Goal: Information Seeking & Learning: Check status

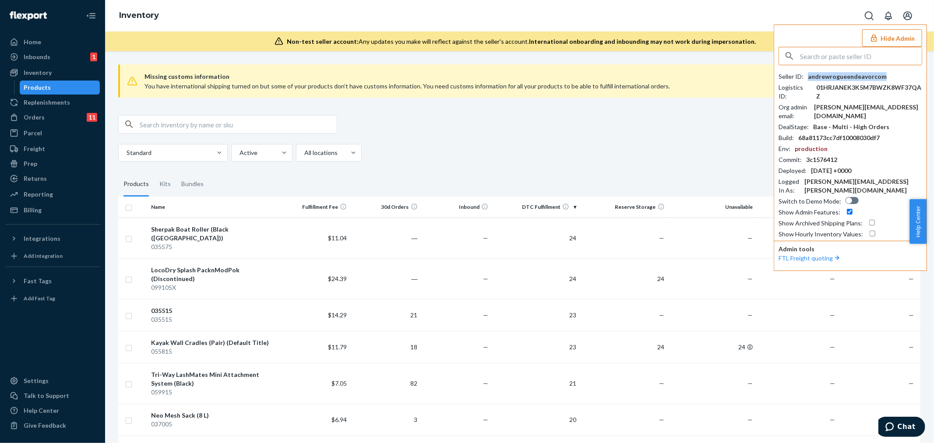
click at [828, 60] on input "text" at bounding box center [861, 56] width 122 height 18
paste input "veronicaplanetbeautycom"
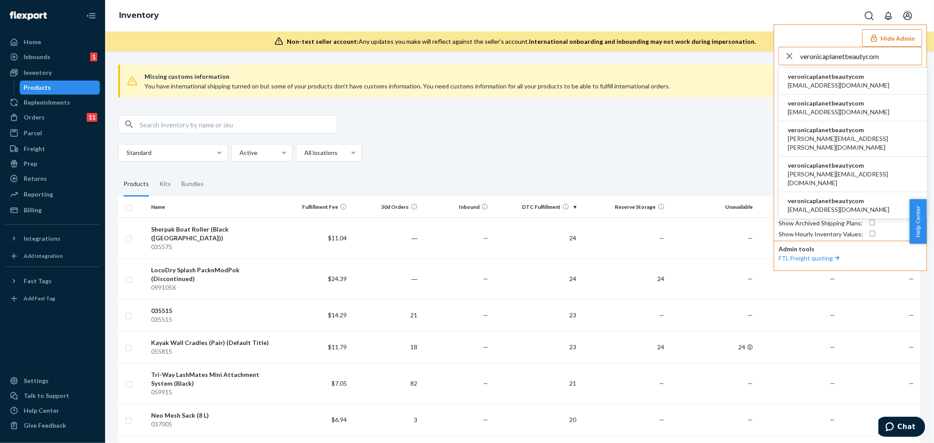
type input "veronicaplanetbeautycom"
click at [821, 85] on span "bahman@planetbeauty.com" at bounding box center [839, 85] width 102 height 9
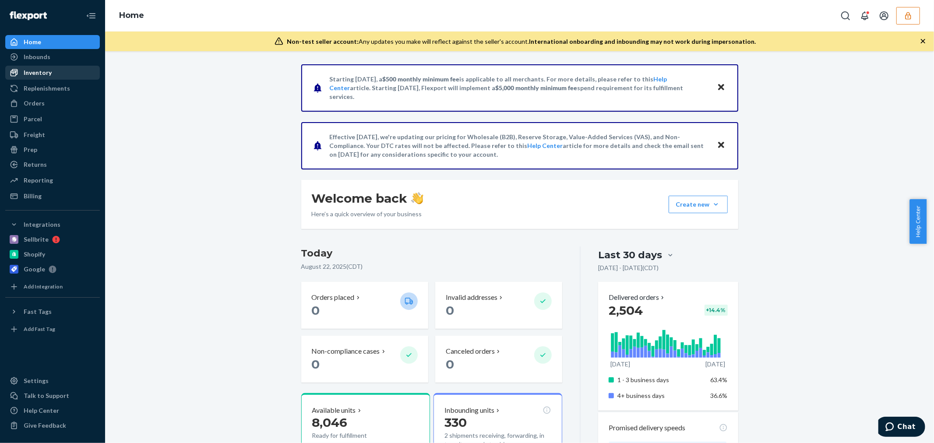
click at [40, 71] on div "Inventory" at bounding box center [38, 72] width 28 height 9
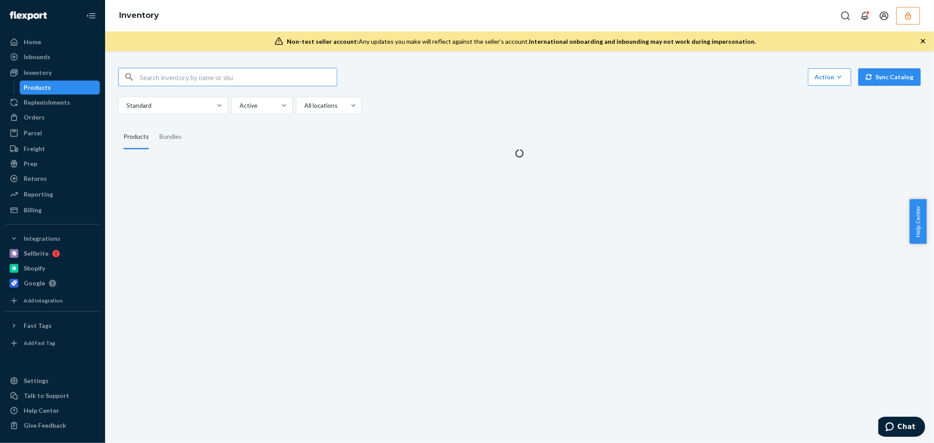
click at [215, 76] on input "text" at bounding box center [238, 77] width 197 height 18
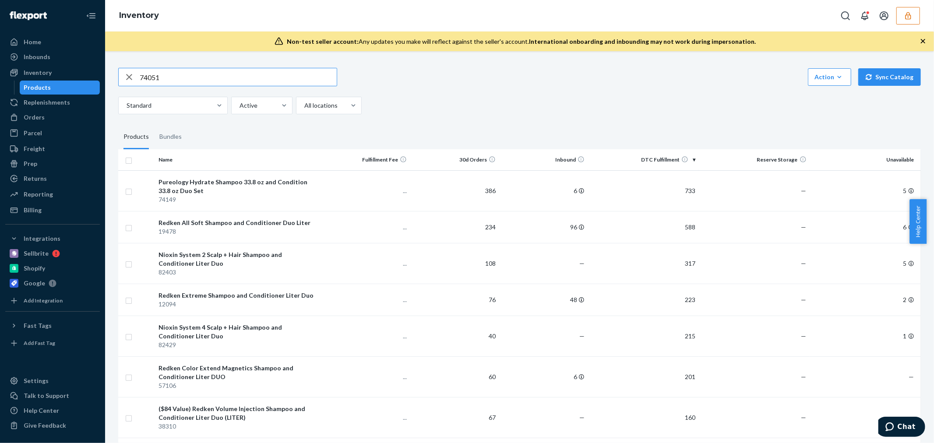
type input "74051"
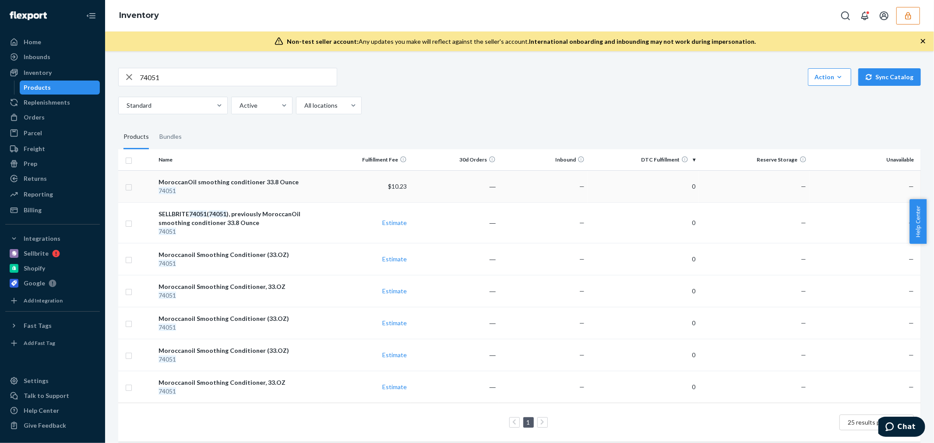
click at [239, 180] on div "MoroccanOil smoothing conditioner 33.8 Ounce" at bounding box center [238, 182] width 159 height 9
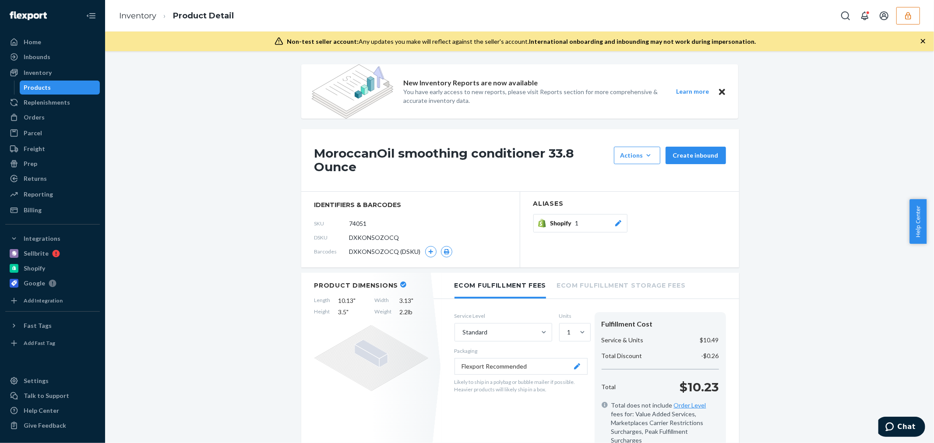
click at [370, 238] on span "DXKON5OZOCQ" at bounding box center [375, 238] width 50 height 9
copy span "DXKON5OZOCQ"
click at [374, 237] on span "DXKON5OZOCQ" at bounding box center [375, 238] width 50 height 9
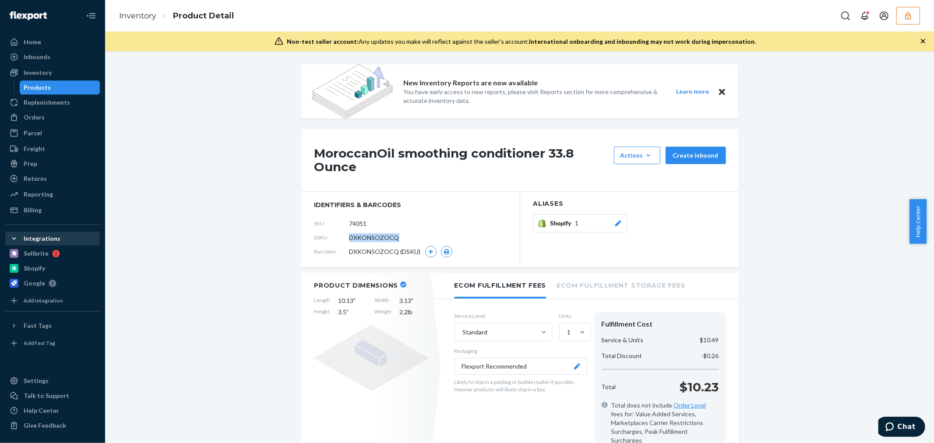
copy span "DXKON5OZOCQ"
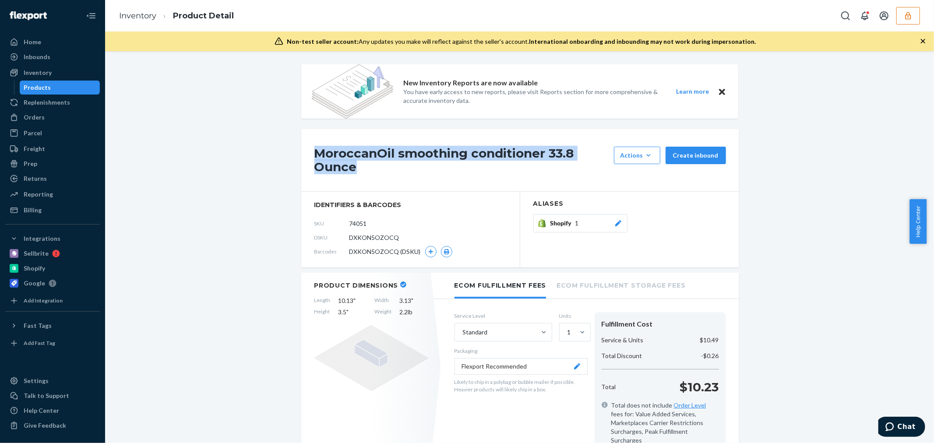
drag, startPoint x: 308, startPoint y: 149, endPoint x: 375, endPoint y: 164, distance: 69.2
click at [375, 164] on div "MoroccanOil smoothing conditioner 33.8 Ounce Actions Hide Create inbound" at bounding box center [520, 160] width 438 height 63
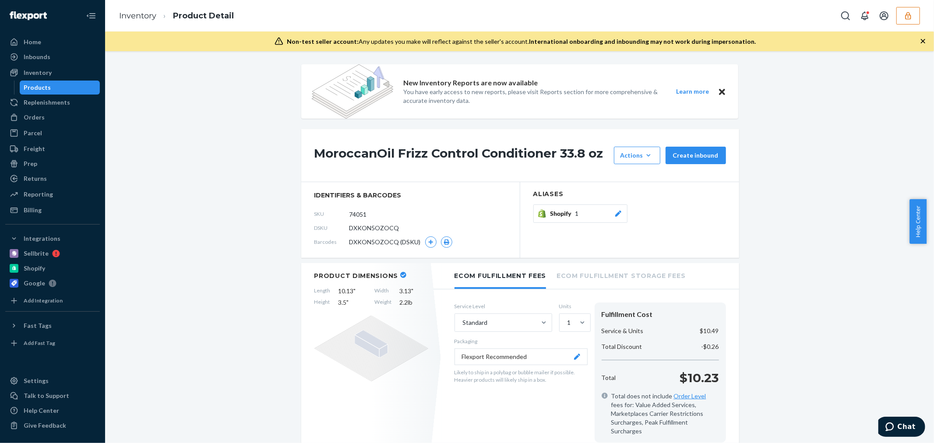
click at [899, 14] on button "button" at bounding box center [909, 16] width 24 height 18
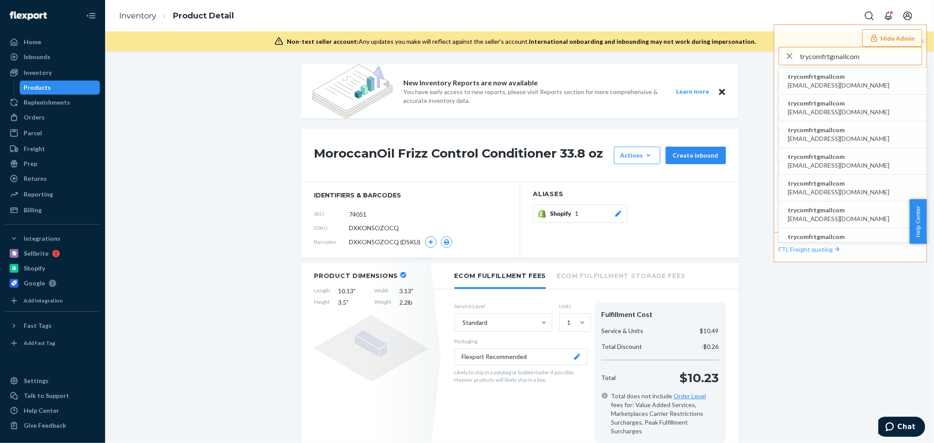
type input "trycomfrtgmailcom"
click at [838, 77] on span "trycomfrtgmailcom" at bounding box center [839, 76] width 102 height 9
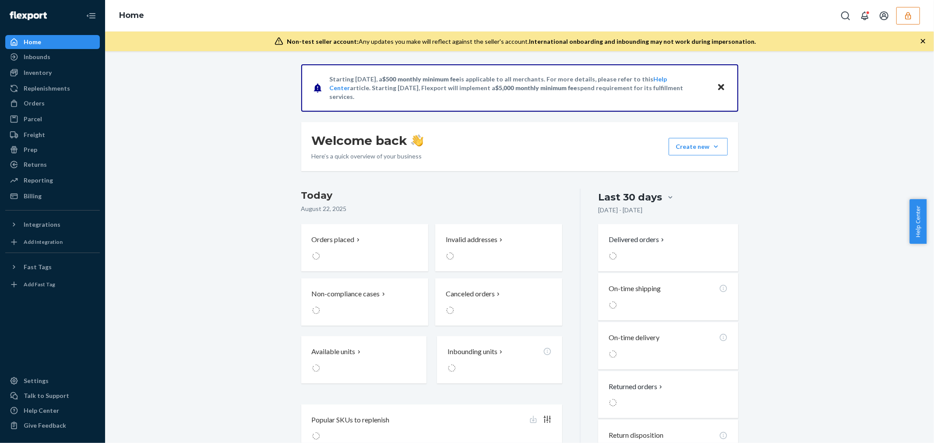
drag, startPoint x: 68, startPoint y: 104, endPoint x: 3, endPoint y: 107, distance: 65.3
click at [68, 104] on div "Orders" at bounding box center [52, 103] width 93 height 12
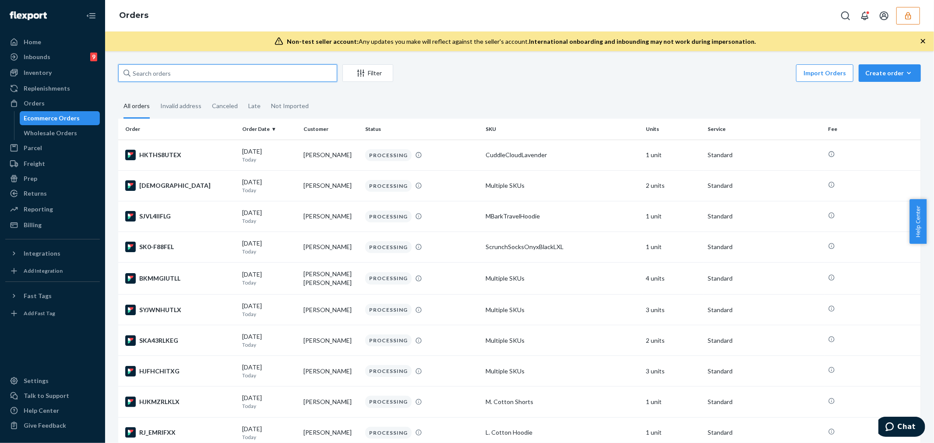
click at [183, 69] on input "text" at bounding box center [227, 73] width 219 height 18
paste input "133044446"
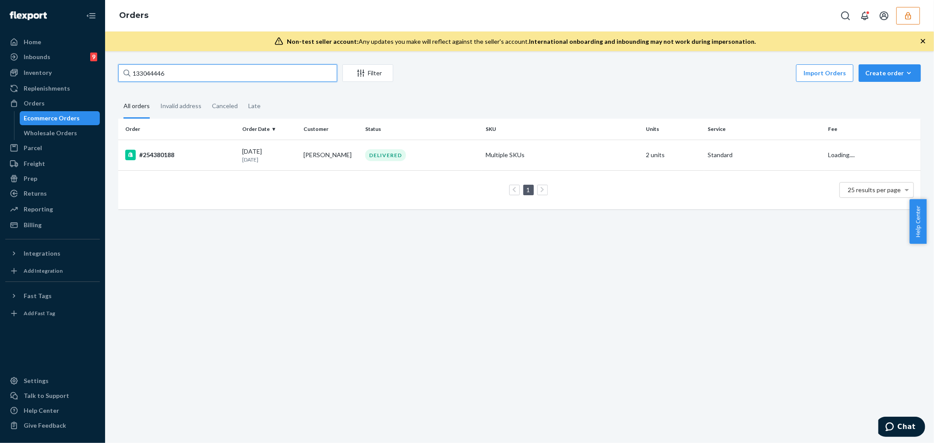
type input "133044446"
click at [348, 159] on td "Hayley Reese" at bounding box center [331, 155] width 62 height 31
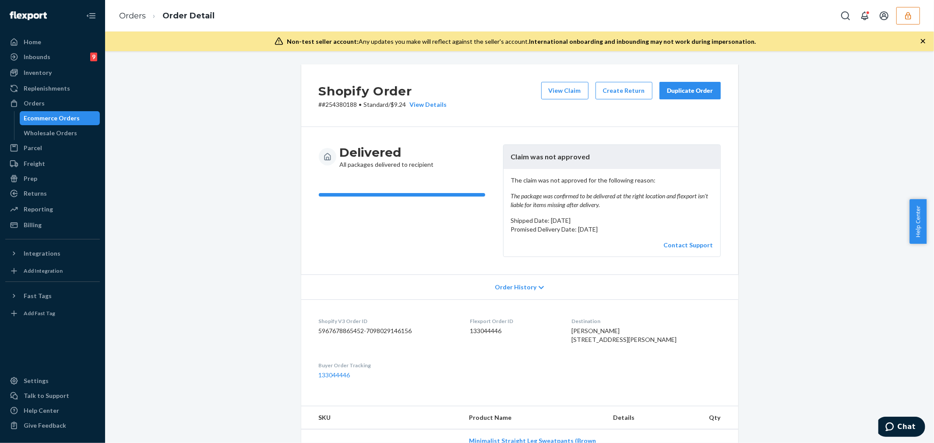
click at [546, 288] on div "Order History" at bounding box center [519, 287] width 437 height 25
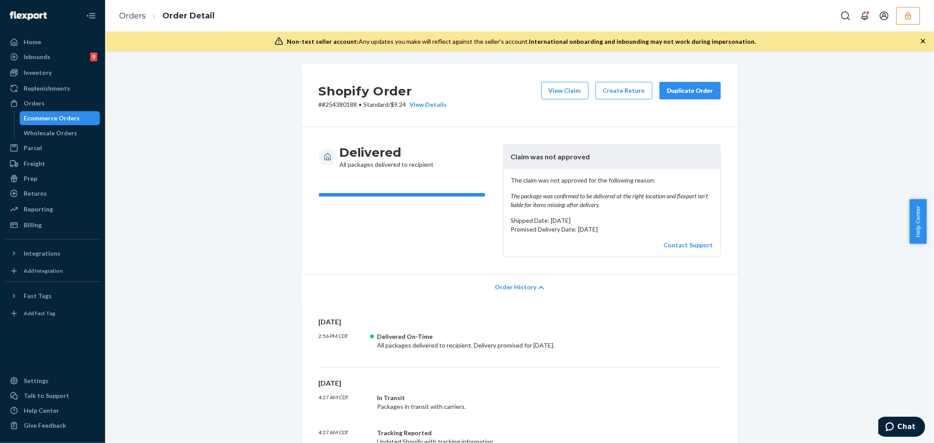
scroll to position [146, 0]
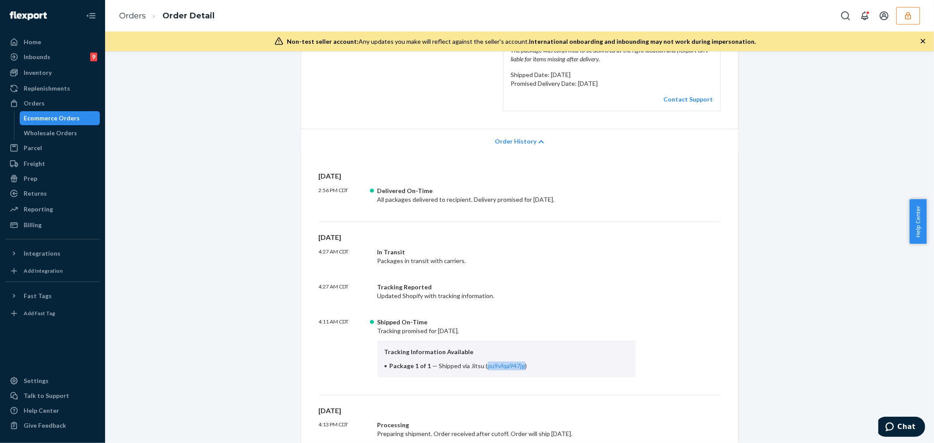
drag, startPoint x: 482, startPoint y: 370, endPoint x: 518, endPoint y: 369, distance: 36.4
click at [518, 369] on li "Package 1 of 1 — Shipped via Jitsu ( pu9vfqa947jg )" at bounding box center [507, 366] width 245 height 9
copy link "pu9vfqa947jg"
click at [905, 18] on icon "button" at bounding box center [908, 15] width 9 height 9
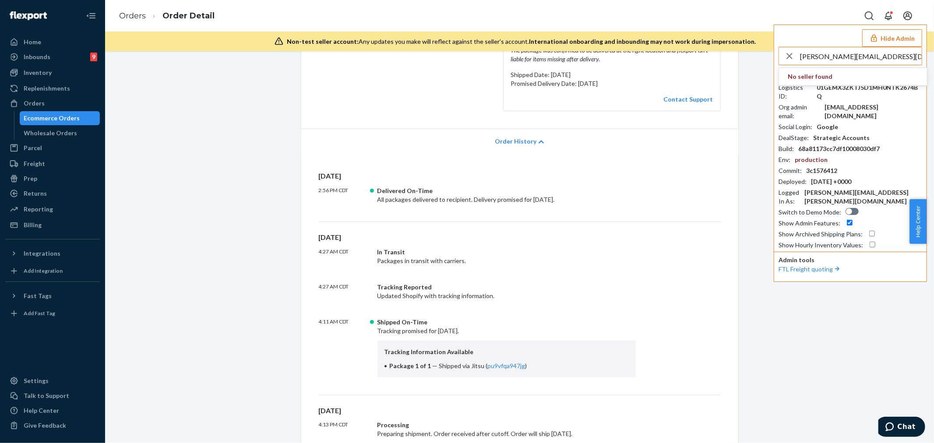
click at [870, 51] on input "sarah@slidejointcare.com" at bounding box center [861, 56] width 122 height 18
paste input "infoslidejointcare"
type input "infoslidejointcarecom"
click at [826, 84] on span "info@slidejointcare.com" at bounding box center [839, 85] width 102 height 9
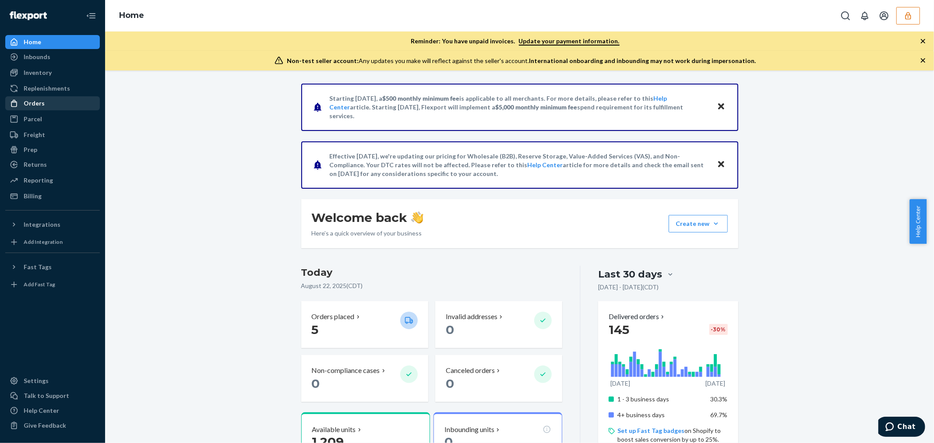
click at [54, 100] on div "Orders" at bounding box center [52, 103] width 93 height 12
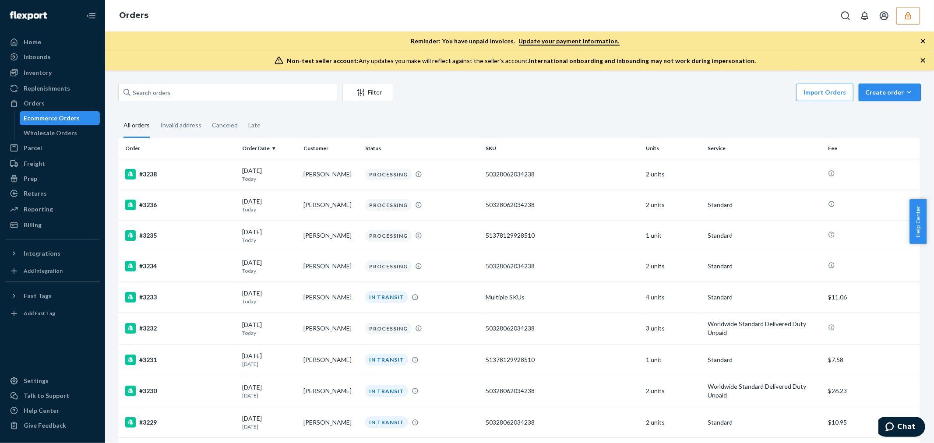
click at [892, 91] on div "Create order" at bounding box center [890, 92] width 49 height 9
click at [54, 132] on div "Wholesale Orders" at bounding box center [50, 133] width 53 height 9
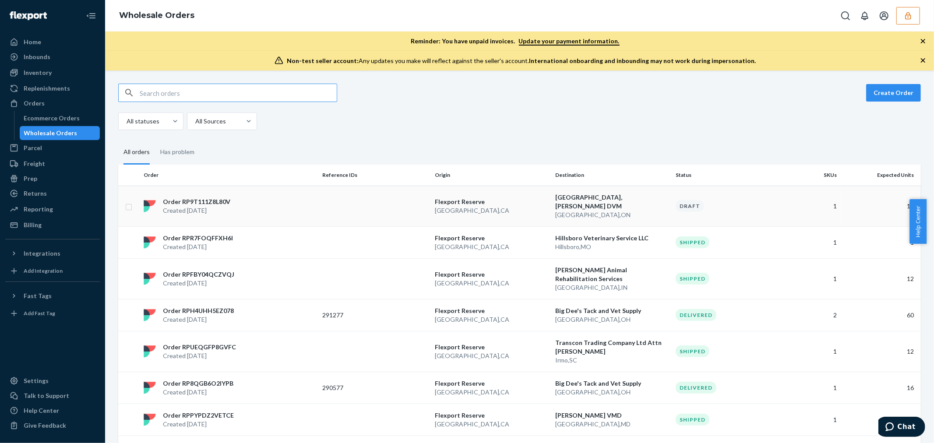
click at [484, 207] on p "San Bernardino , CA" at bounding box center [491, 210] width 113 height 9
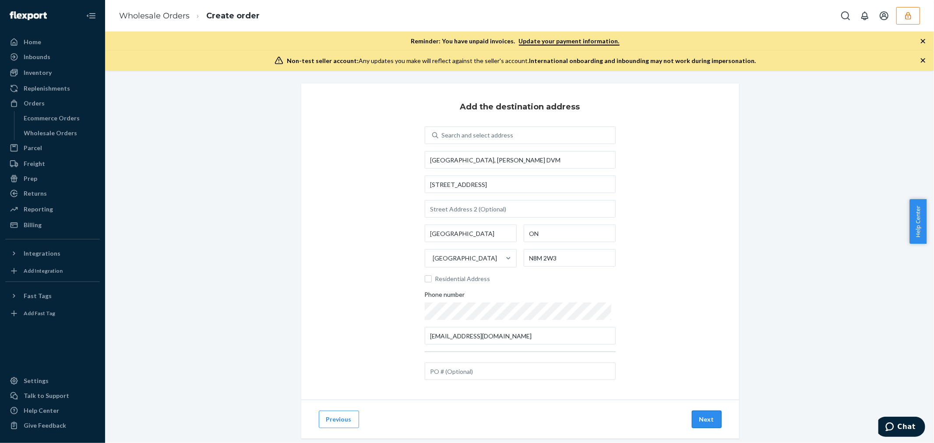
click at [701, 413] on button "Next" at bounding box center [707, 420] width 30 height 18
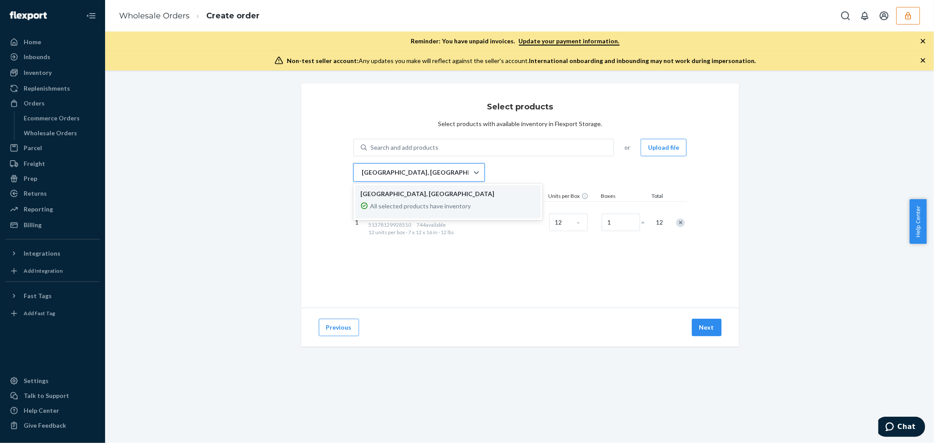
click at [435, 170] on div "San Bernardino, CA" at bounding box center [411, 173] width 115 height 18
click at [362, 170] on input "option LAX1RS focused, 1 of 1. 1 result available. Use Up and Down to choose op…" at bounding box center [361, 172] width 1 height 9
click at [324, 190] on div "Select products Select products with available inventory in Flexport Storage. S…" at bounding box center [520, 196] width 438 height 224
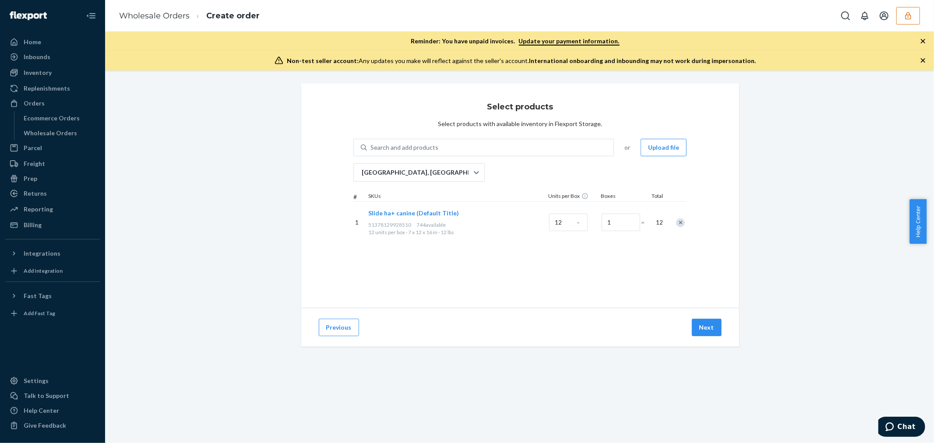
click at [910, 22] on button "button" at bounding box center [909, 16] width 24 height 18
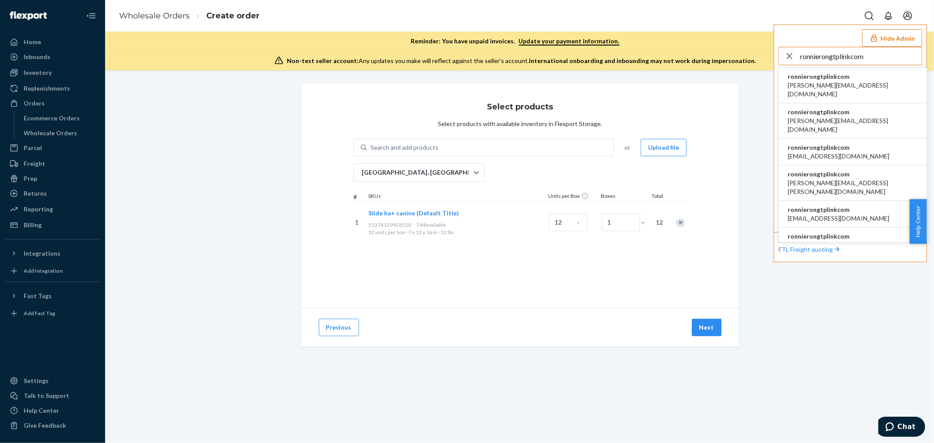
type input "ronnierongtplinkcom"
click at [804, 81] on span "aileen.jin@tp-link.com" at bounding box center [853, 90] width 131 height 18
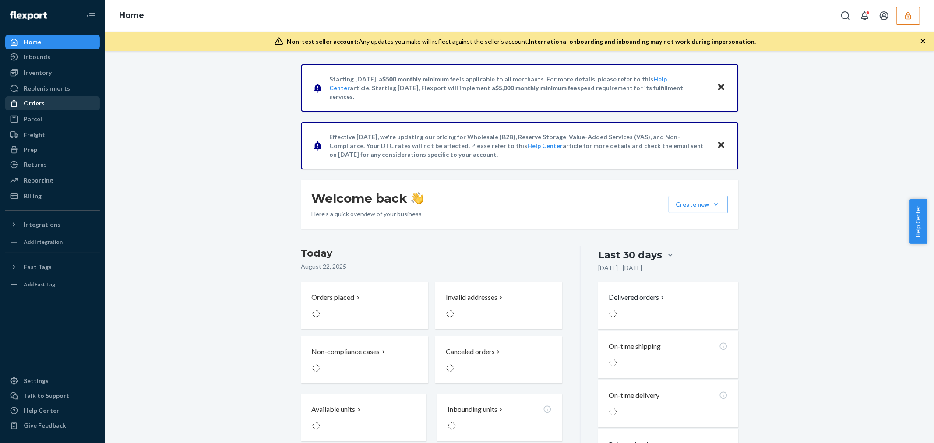
click at [45, 103] on div "Orders" at bounding box center [52, 103] width 93 height 12
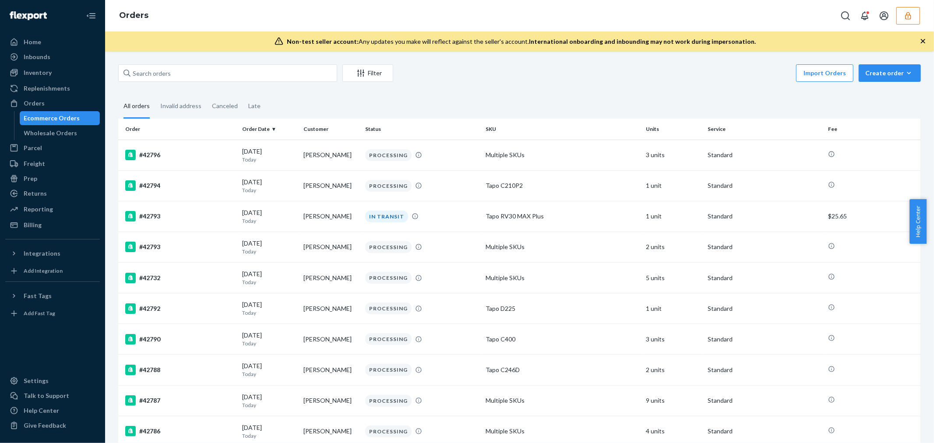
click at [180, 82] on div "Filter Import Orders Create order Ecommerce order Removal order" at bounding box center [519, 74] width 803 height 20
click at [170, 76] on input "text" at bounding box center [227, 73] width 219 height 18
paste input "134686410"
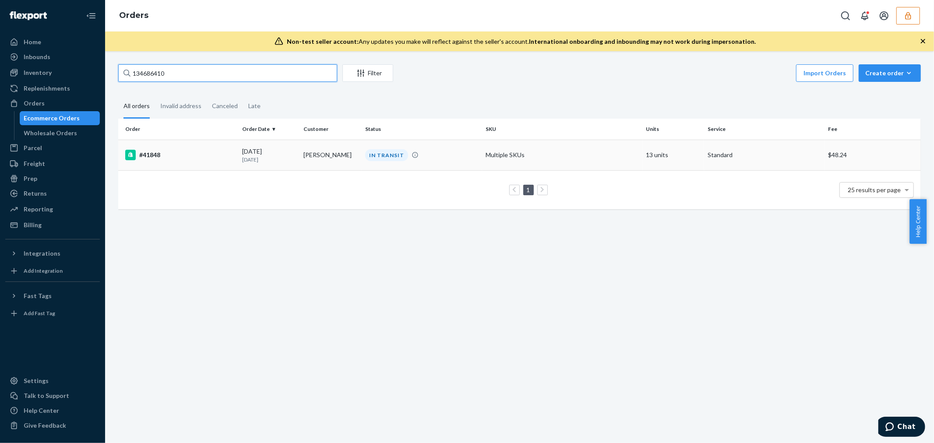
type input "134686410"
click at [186, 157] on div "#41848" at bounding box center [180, 155] width 110 height 11
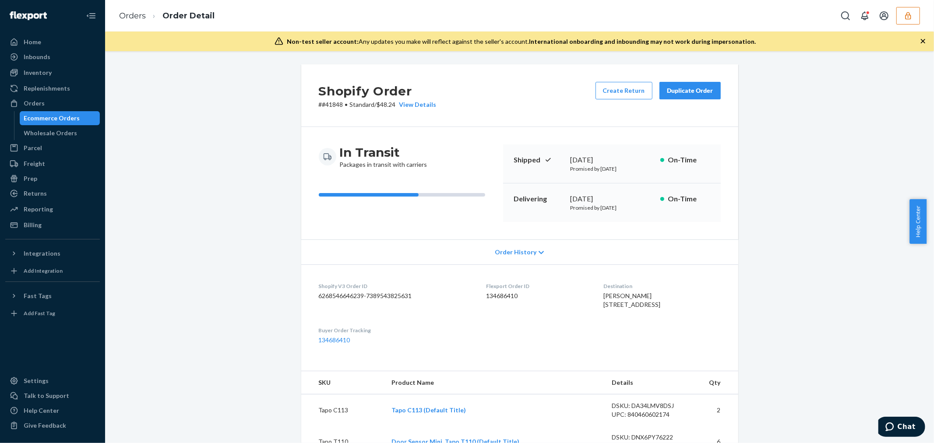
click at [467, 255] on div "Order History" at bounding box center [519, 252] width 437 height 25
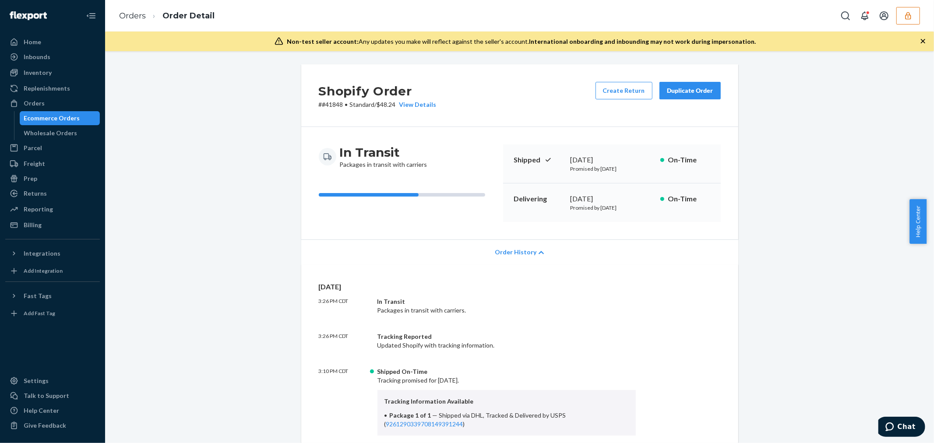
scroll to position [97, 0]
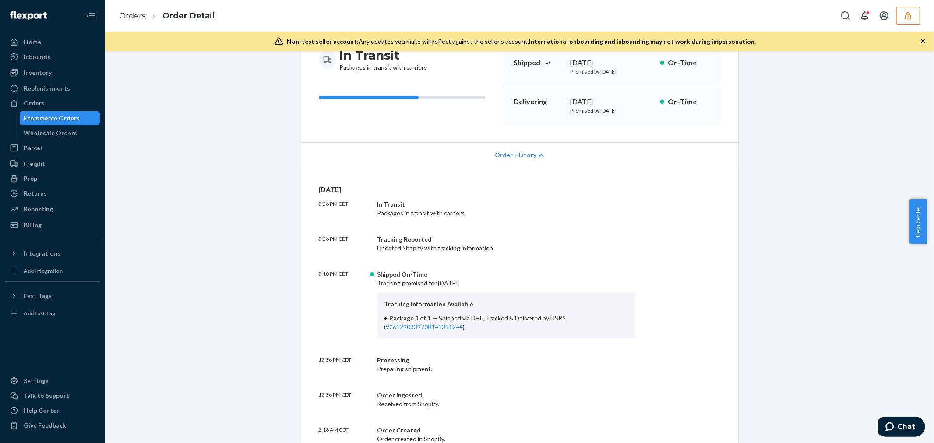
click at [905, 10] on button "button" at bounding box center [909, 16] width 24 height 18
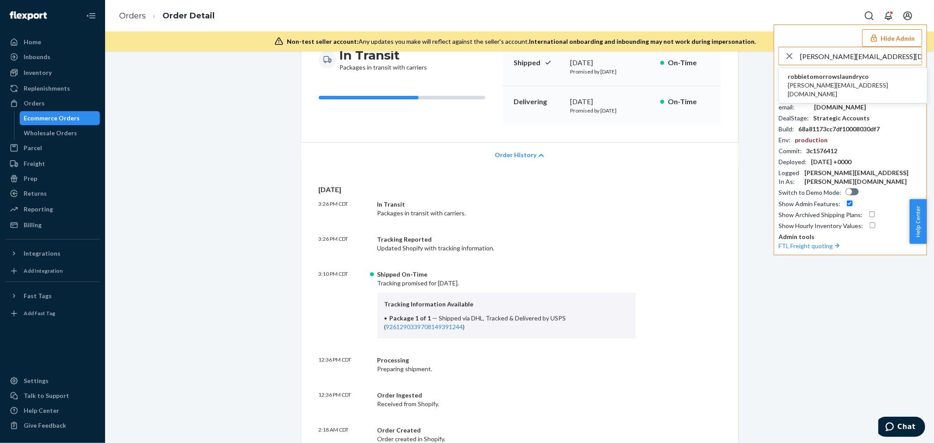
type input "[PERSON_NAME][EMAIL_ADDRESS][DOMAIN_NAME]"
click at [828, 74] on span "robbietomorrowslaundryco" at bounding box center [853, 76] width 131 height 9
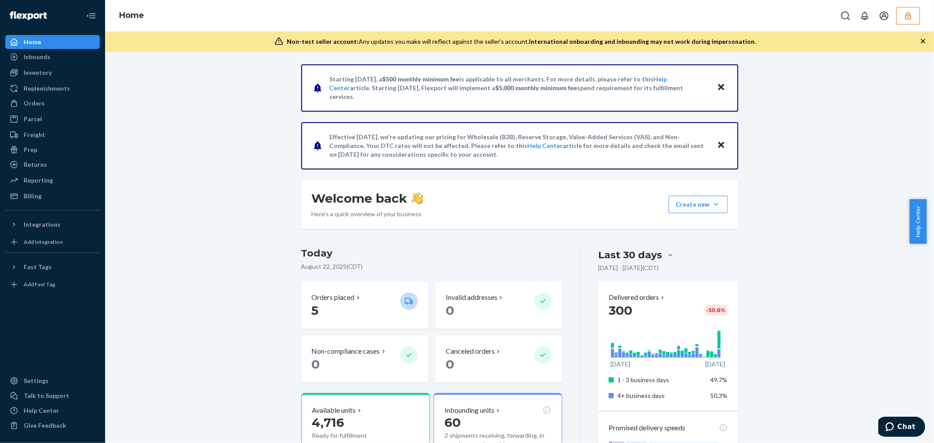
click at [64, 49] on ul "Home Inbounds Shipping Plans Problems Inventory Products Replenishments Orders …" at bounding box center [52, 119] width 95 height 168
click at [53, 51] on div "Inbounds" at bounding box center [52, 57] width 93 height 12
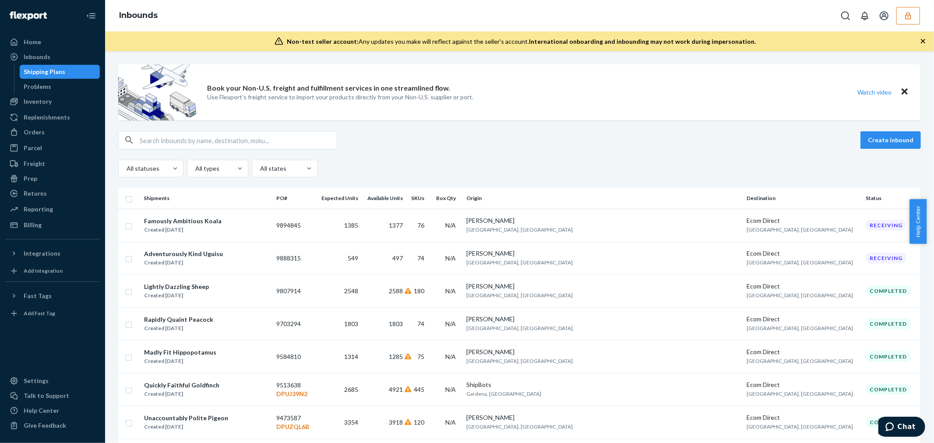
click at [217, 141] on input "text" at bounding box center [238, 140] width 197 height 18
paste input "Famously Ambitious Koala"
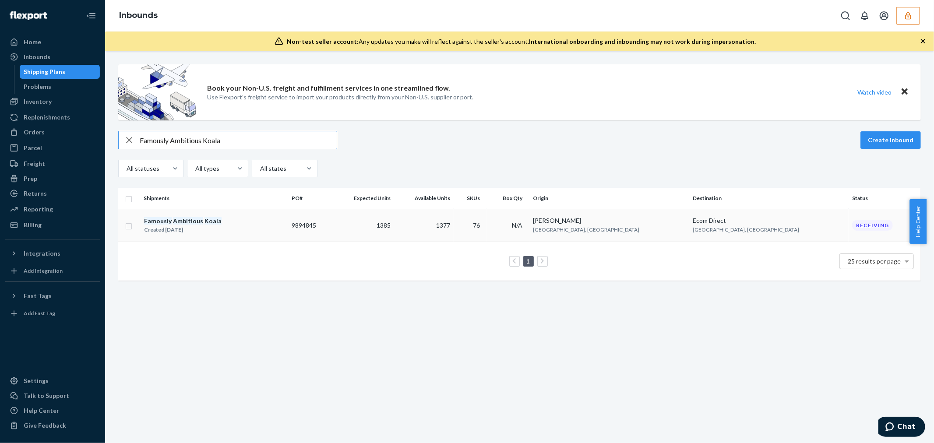
type input "Famously Ambitious Koala"
click at [227, 223] on div "Famously Ambitious Koala Created Aug 8, 2025" at bounding box center [214, 225] width 141 height 18
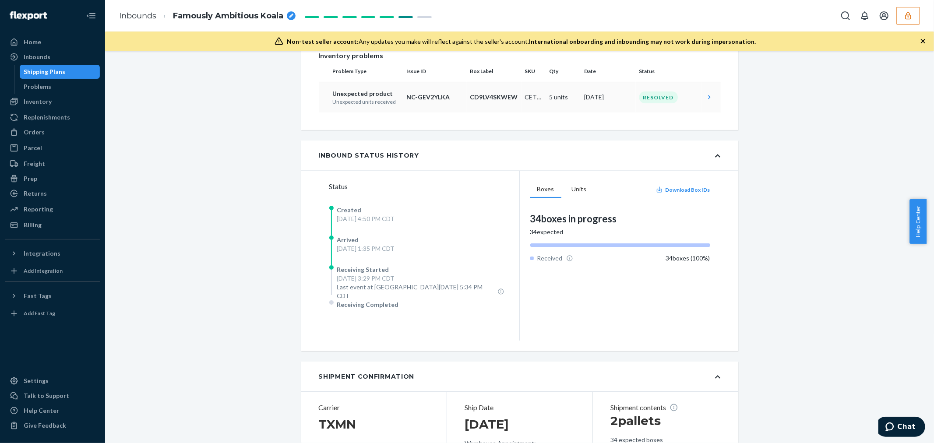
scroll to position [133, 0]
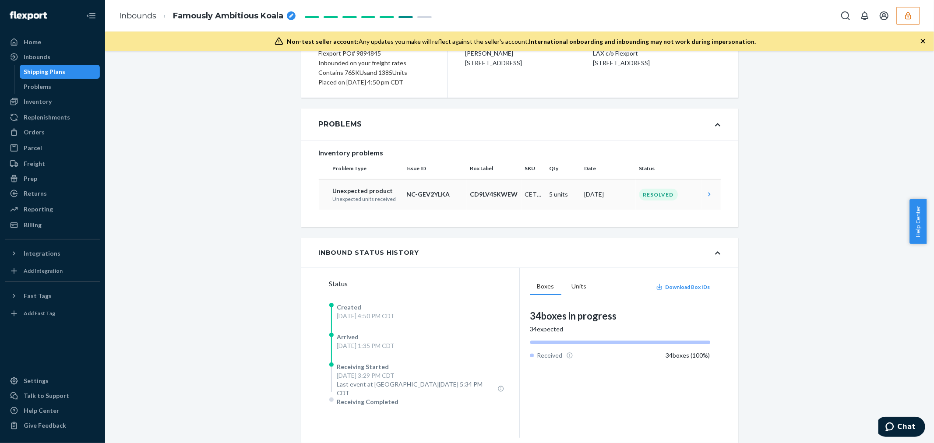
click at [548, 199] on td "5 units" at bounding box center [563, 194] width 35 height 31
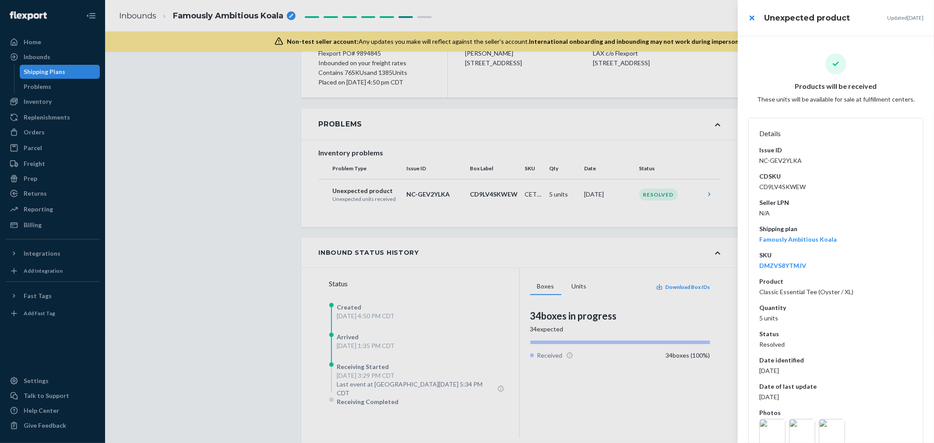
scroll to position [23, 0]
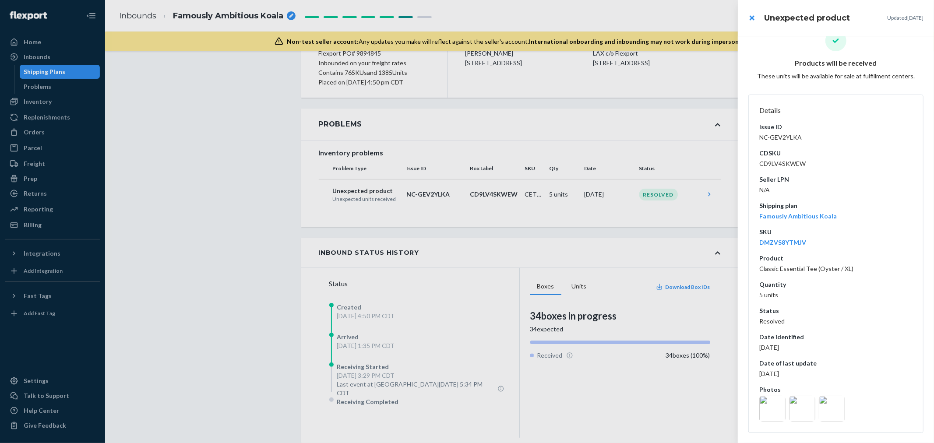
click at [772, 402] on img at bounding box center [773, 409] width 26 height 26
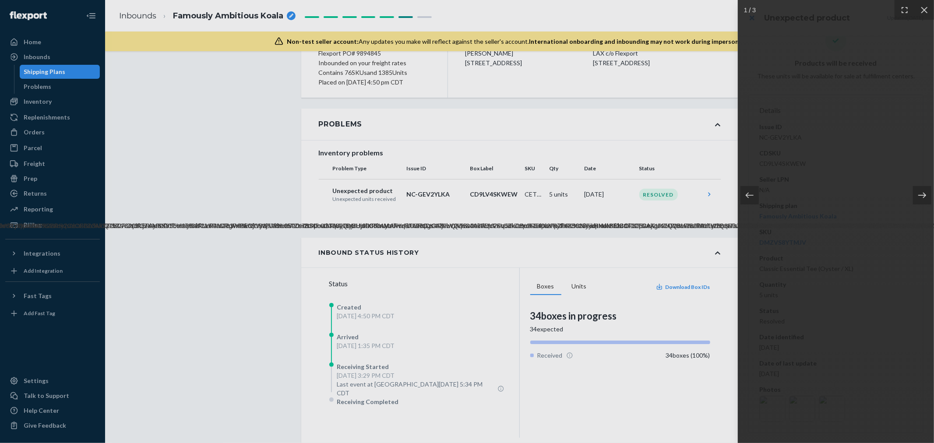
click at [919, 198] on icon at bounding box center [922, 195] width 9 height 9
click at [530, 378] on div at bounding box center [467, 221] width 934 height 443
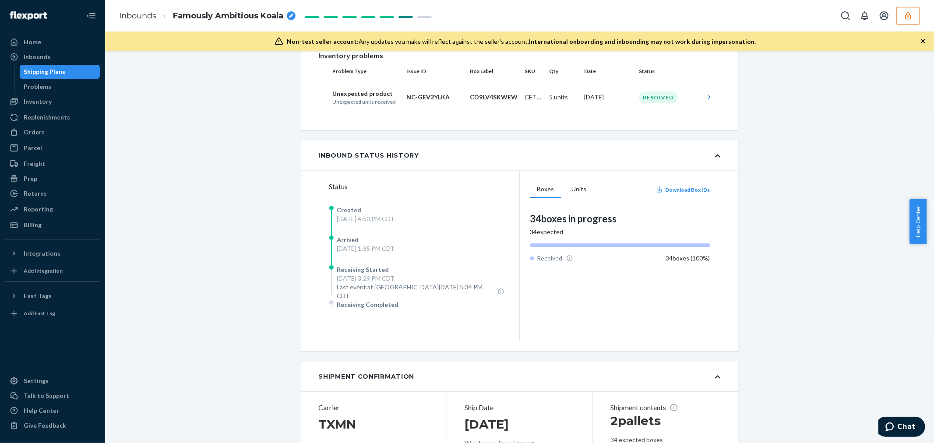
scroll to position [133, 0]
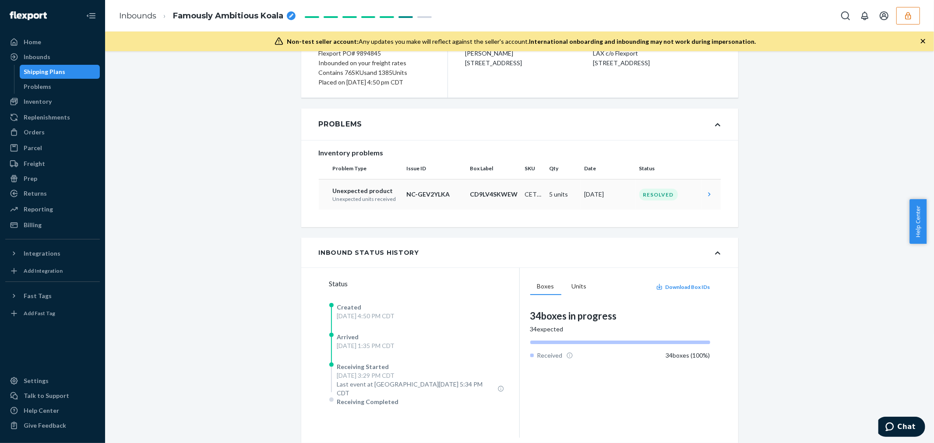
click at [553, 199] on td "5 units" at bounding box center [563, 194] width 35 height 31
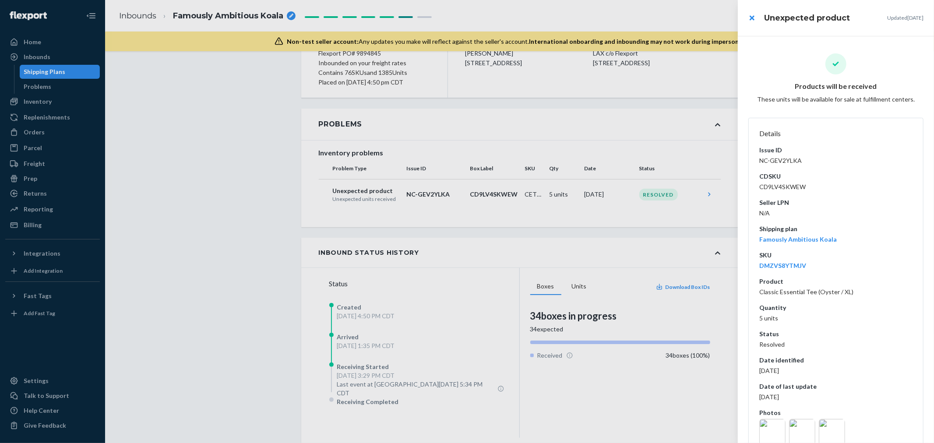
scroll to position [23, 0]
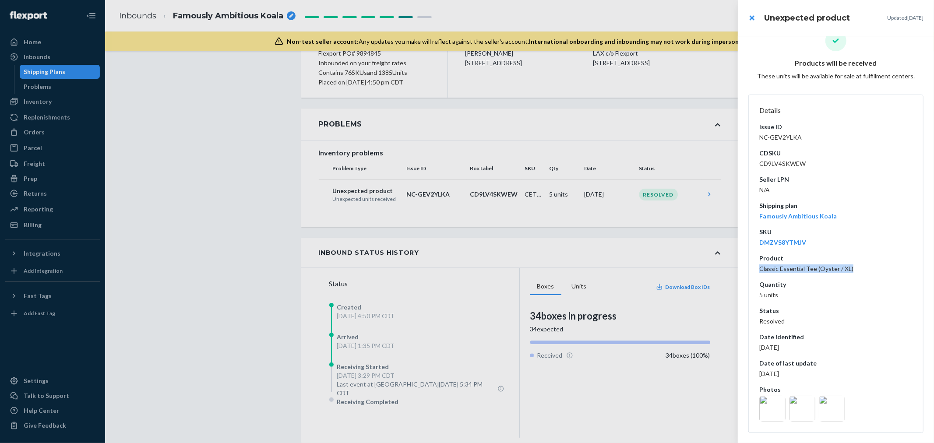
drag, startPoint x: 757, startPoint y: 269, endPoint x: 863, endPoint y: 269, distance: 106.5
click at [863, 269] on dl "Details Issue ID NC-GEV2YLKA CDSKU CD9LV4SKWEW Seller LPN N/A Shipping plan Fam…" at bounding box center [836, 264] width 175 height 339
copy dd "Classic Essential Tee (Oyster / XL)"
click at [815, 314] on dt "Status" at bounding box center [836, 311] width 153 height 9
click at [610, 281] on div at bounding box center [467, 221] width 934 height 443
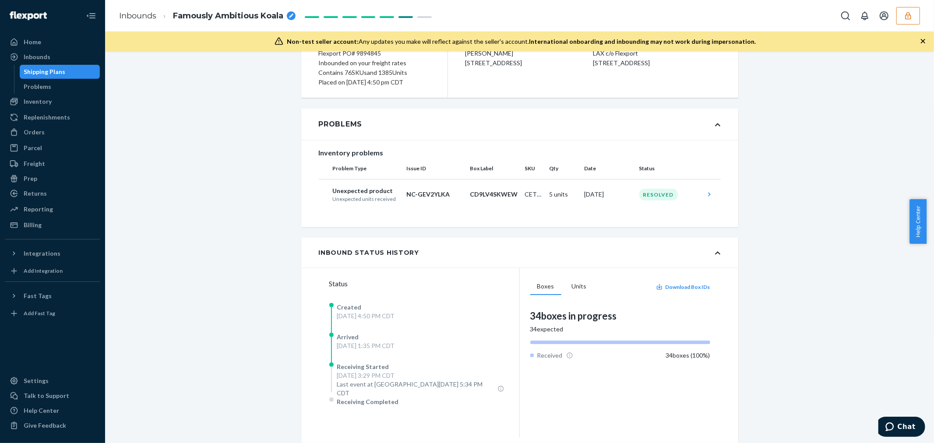
scroll to position [85, 0]
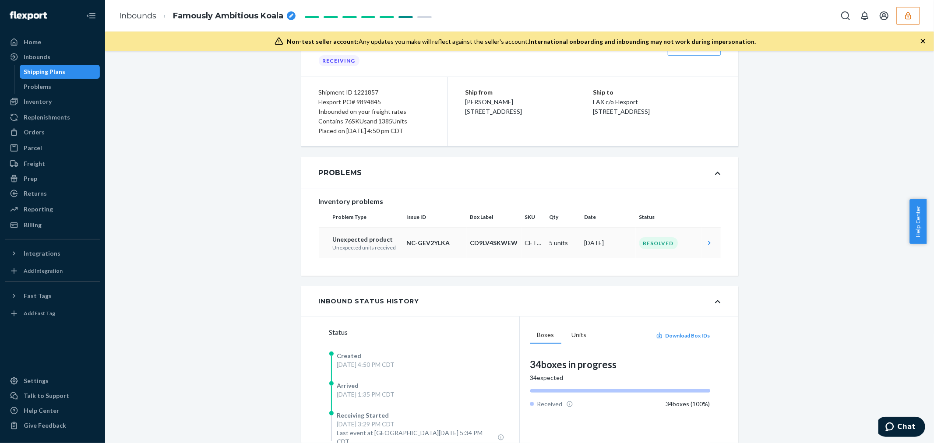
click at [439, 247] on p "NC-GEV2YLKA" at bounding box center [435, 243] width 57 height 9
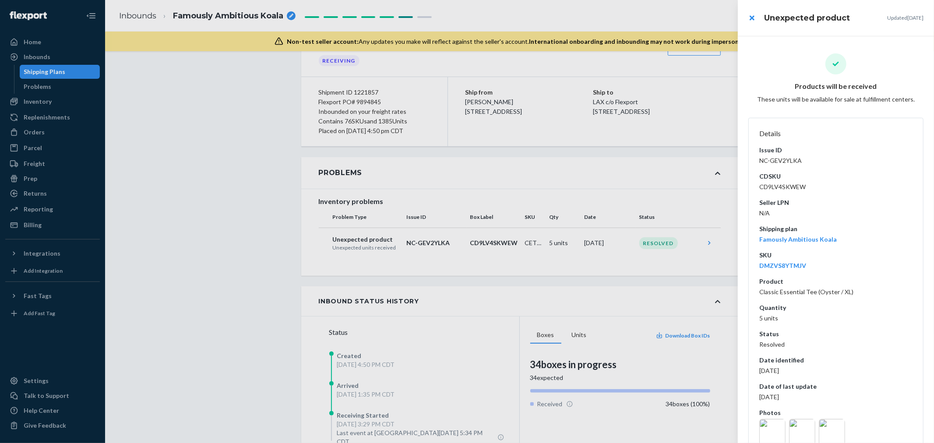
click at [583, 284] on div at bounding box center [467, 221] width 934 height 443
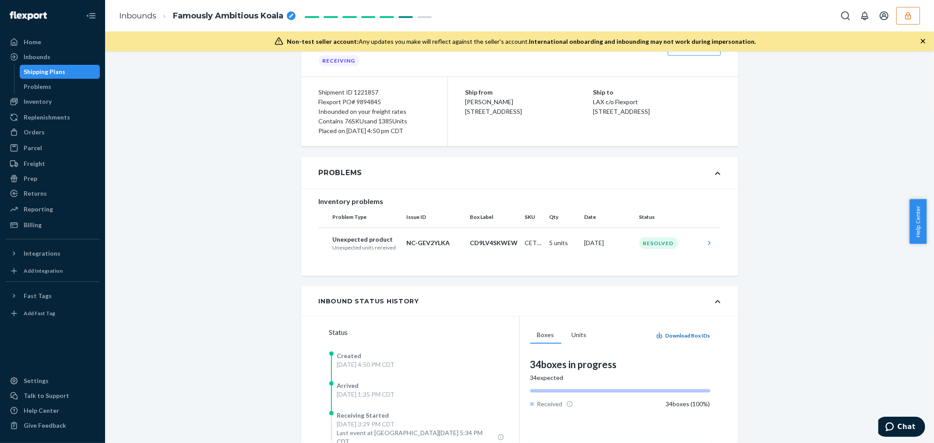
click at [681, 336] on button "Download Box IDs" at bounding box center [683, 335] width 54 height 7
click at [474, 248] on td "CD9LV4SKWEW" at bounding box center [494, 243] width 55 height 31
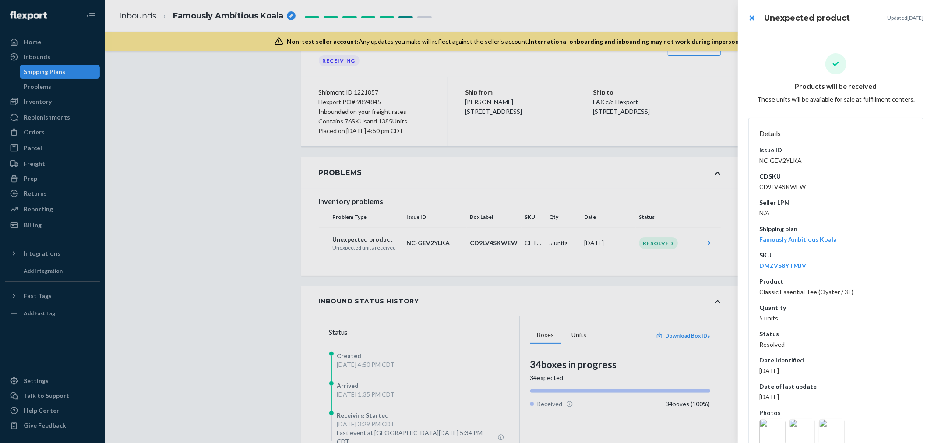
click at [124, 103] on div at bounding box center [467, 221] width 934 height 443
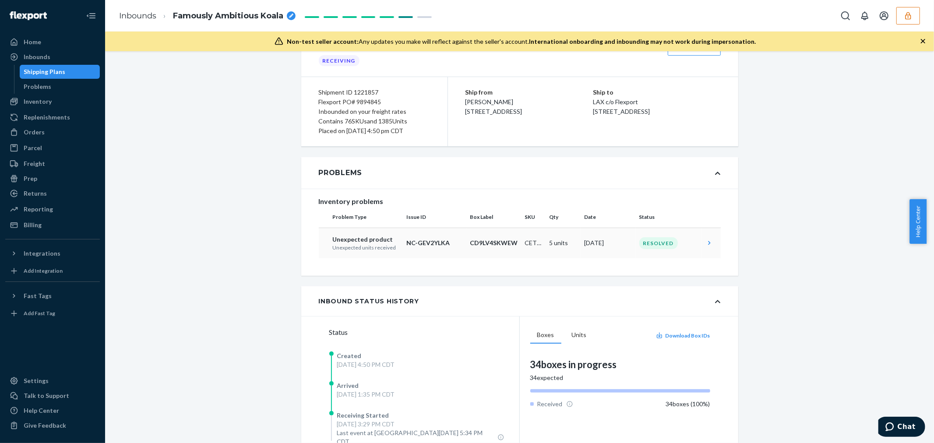
click at [604, 244] on td "Aug 20, 2025" at bounding box center [608, 243] width 55 height 31
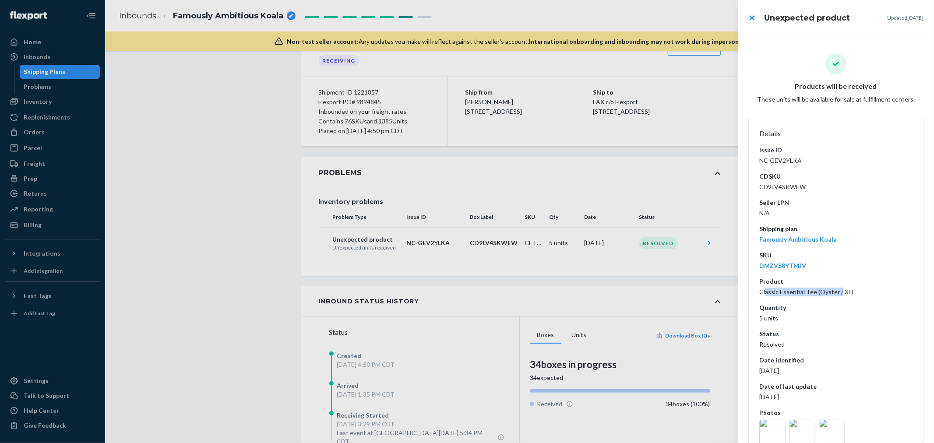
drag, startPoint x: 768, startPoint y: 290, endPoint x: 839, endPoint y: 292, distance: 71.9
click at [839, 292] on dd "Classic Essential Tee (Oyster / XL)" at bounding box center [836, 292] width 153 height 9
click at [840, 292] on dd "Classic Essential Tee (Oyster / XL)" at bounding box center [836, 292] width 153 height 9
click at [764, 289] on dd "Classic Essential Tee (Oyster / XL)" at bounding box center [836, 292] width 153 height 9
click at [149, 233] on div at bounding box center [467, 221] width 934 height 443
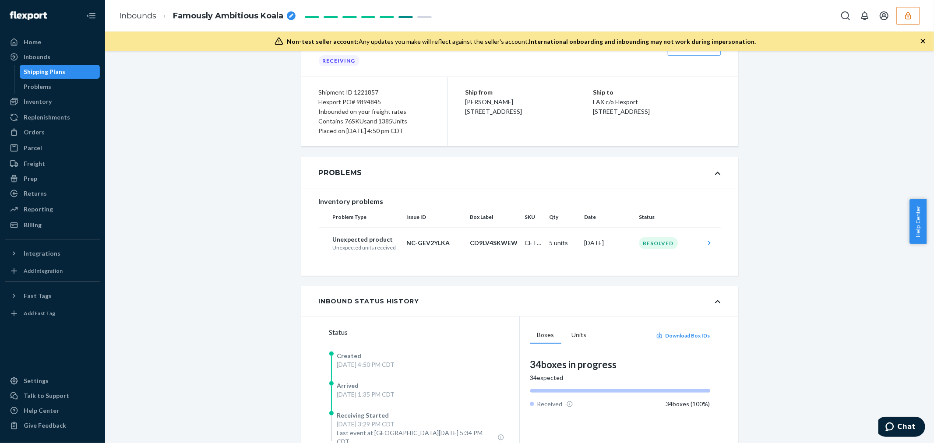
scroll to position [182, 0]
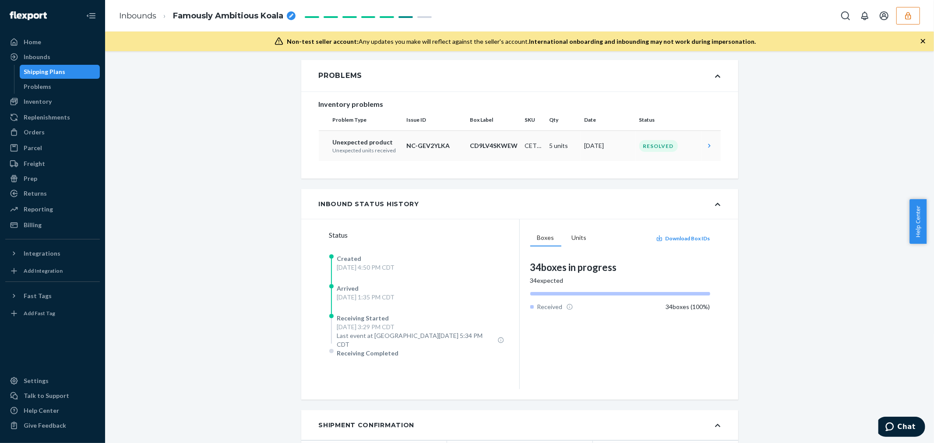
click at [485, 149] on p "CD9LV4SKWEW" at bounding box center [495, 146] width 48 height 9
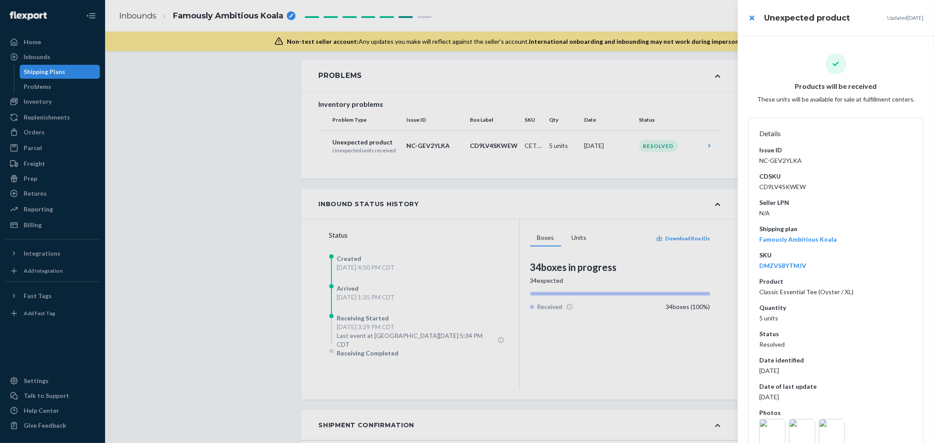
click at [605, 280] on div at bounding box center [467, 221] width 934 height 443
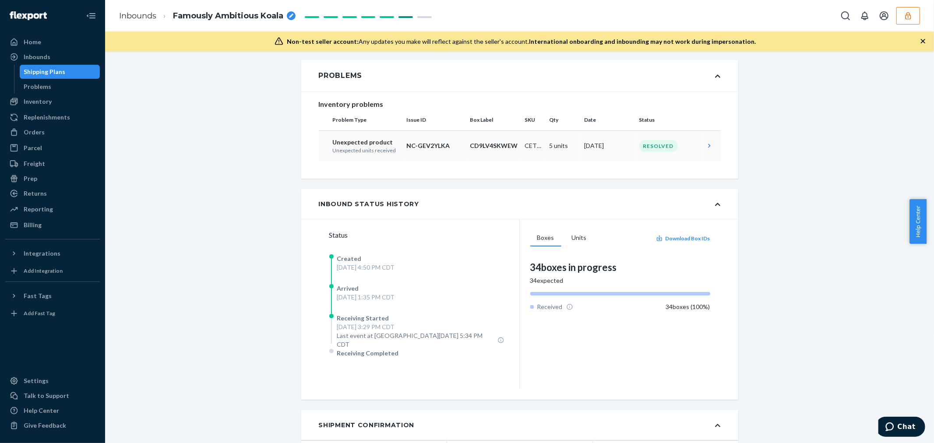
click at [571, 147] on td "5 units" at bounding box center [563, 146] width 35 height 31
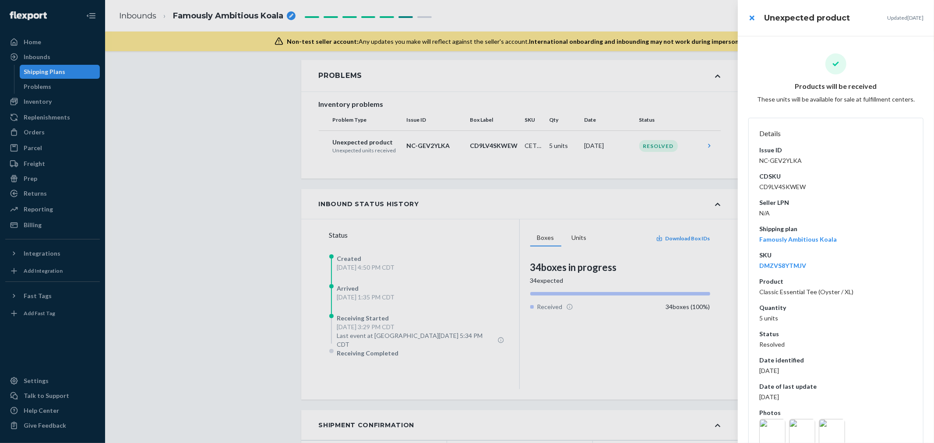
scroll to position [23, 0]
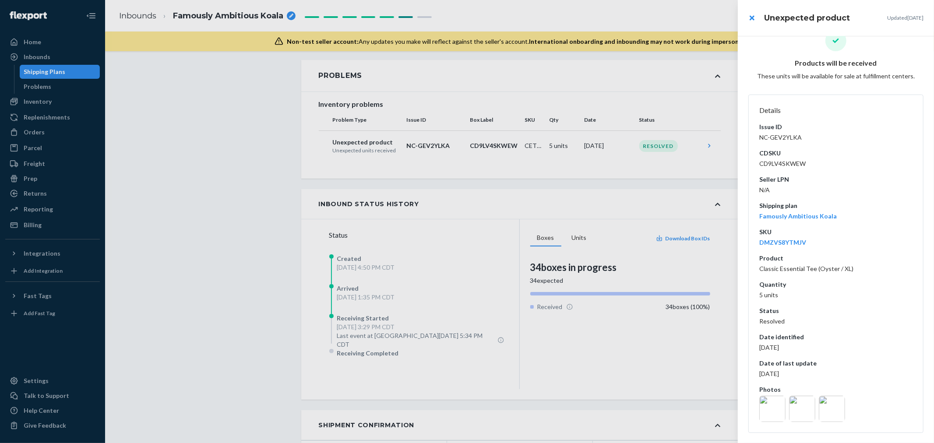
click at [775, 400] on img at bounding box center [773, 409] width 26 height 26
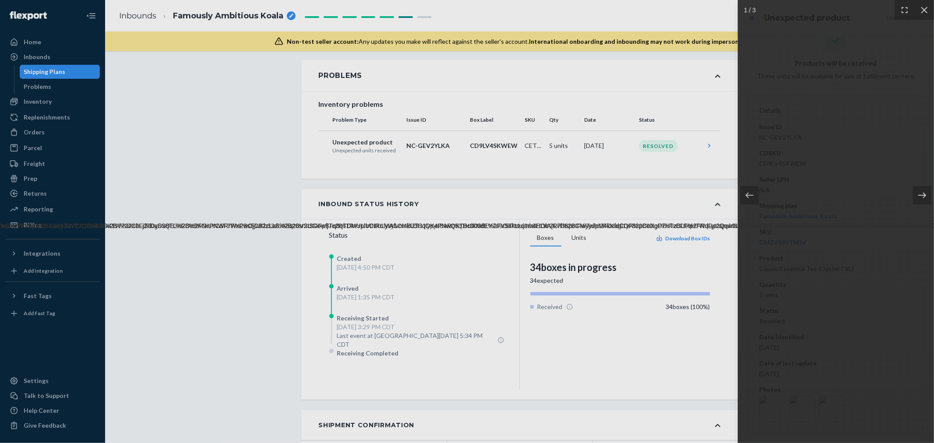
click at [921, 193] on icon at bounding box center [922, 195] width 9 height 9
click at [919, 192] on icon at bounding box center [922, 195] width 9 height 9
click at [712, 212] on div at bounding box center [467, 221] width 934 height 443
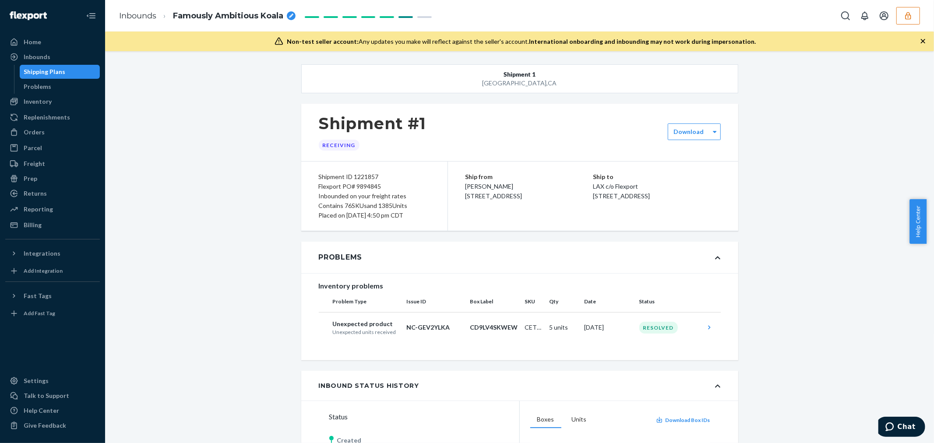
scroll to position [97, 0]
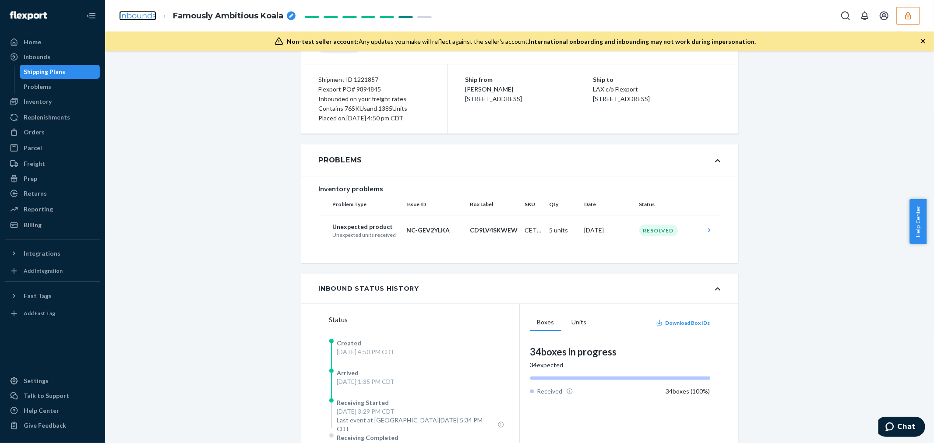
click at [143, 14] on link "Inbounds" at bounding box center [137, 16] width 37 height 10
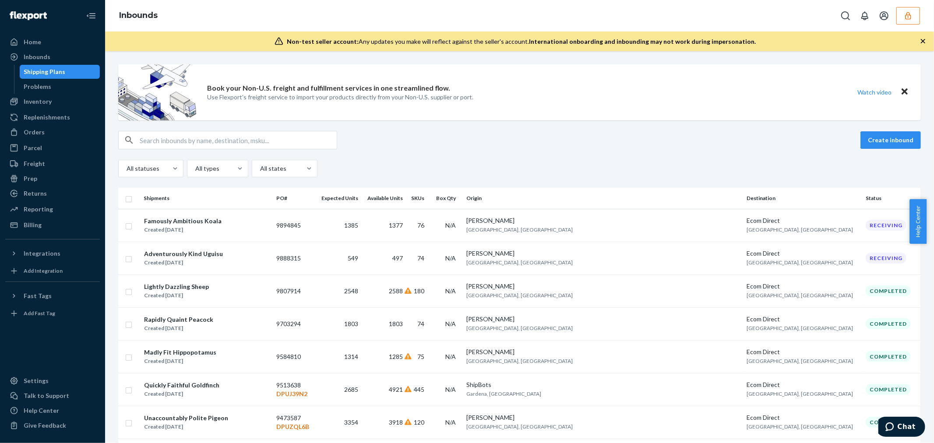
drag, startPoint x: 281, startPoint y: 234, endPoint x: 168, endPoint y: 225, distance: 113.4
click at [269, 234] on div "Famously Ambitious Koala Created Aug 8, 2025" at bounding box center [207, 225] width 126 height 18
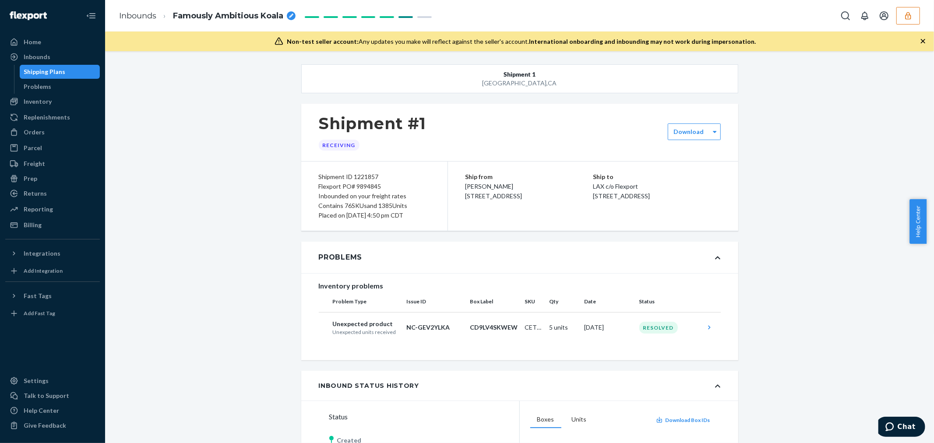
click at [370, 183] on div "Flexport PO# 9894845" at bounding box center [374, 187] width 111 height 10
copy div "9894845"
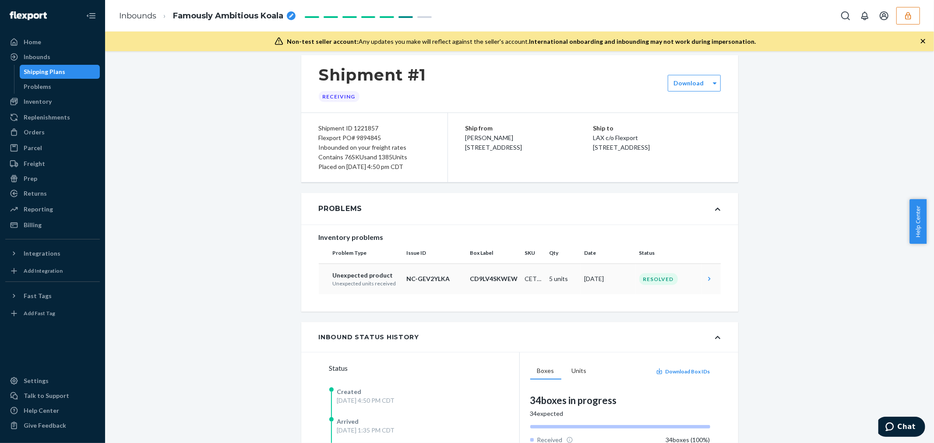
click at [428, 282] on p "NC-GEV2YLKA" at bounding box center [435, 279] width 57 height 9
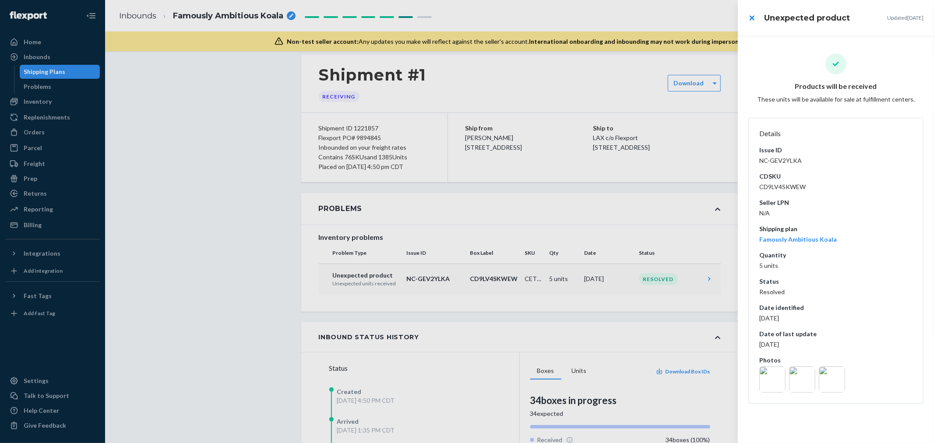
click at [428, 282] on div at bounding box center [467, 221] width 934 height 443
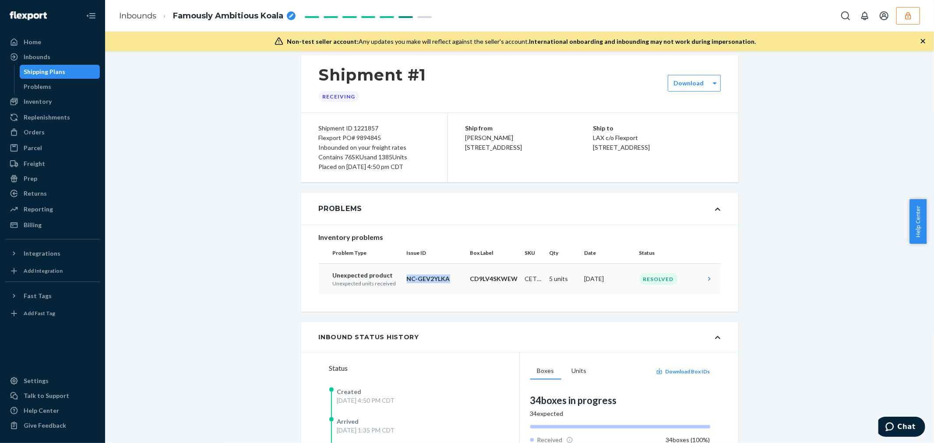
drag, startPoint x: 443, startPoint y: 279, endPoint x: 402, endPoint y: 278, distance: 41.2
click at [403, 278] on td "NC-GEV2YLKA" at bounding box center [435, 279] width 64 height 31
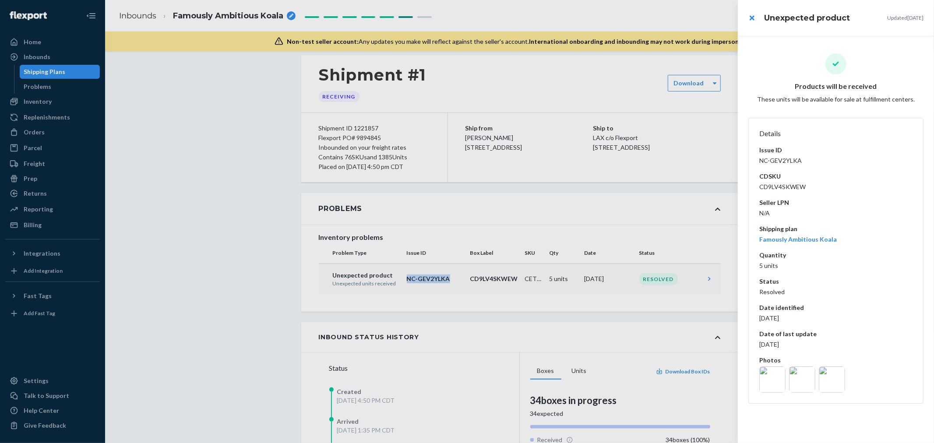
copy p "NC-GEV2YLKA"
click at [256, 257] on div at bounding box center [467, 221] width 934 height 443
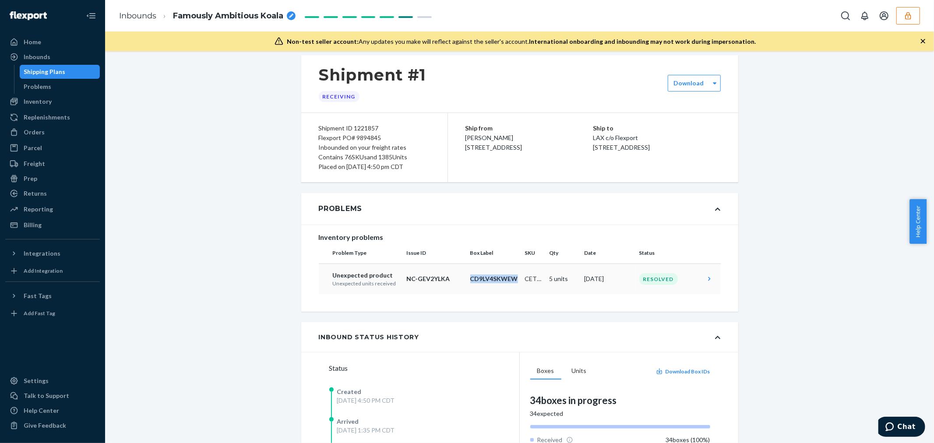
drag, startPoint x: 463, startPoint y: 275, endPoint x: 514, endPoint y: 283, distance: 51.9
click at [514, 283] on td "CD9LV4SKWEW" at bounding box center [494, 279] width 55 height 31
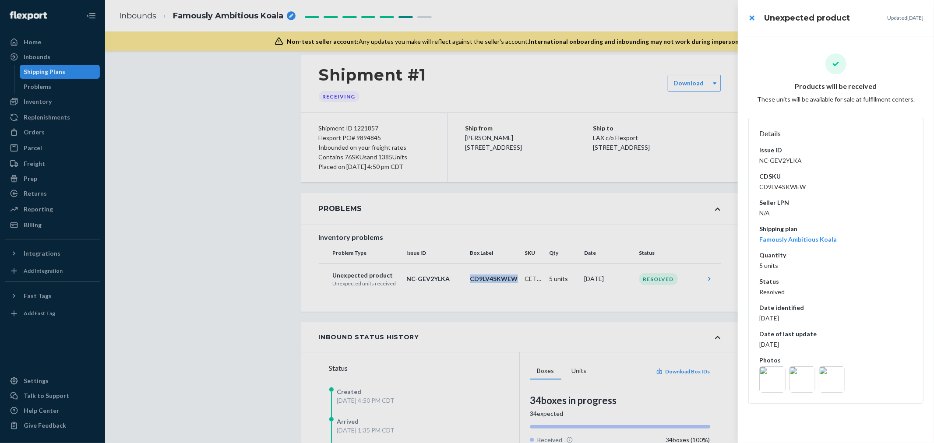
copy p "CD9LV4SKWEW"
click at [246, 246] on div at bounding box center [467, 221] width 934 height 443
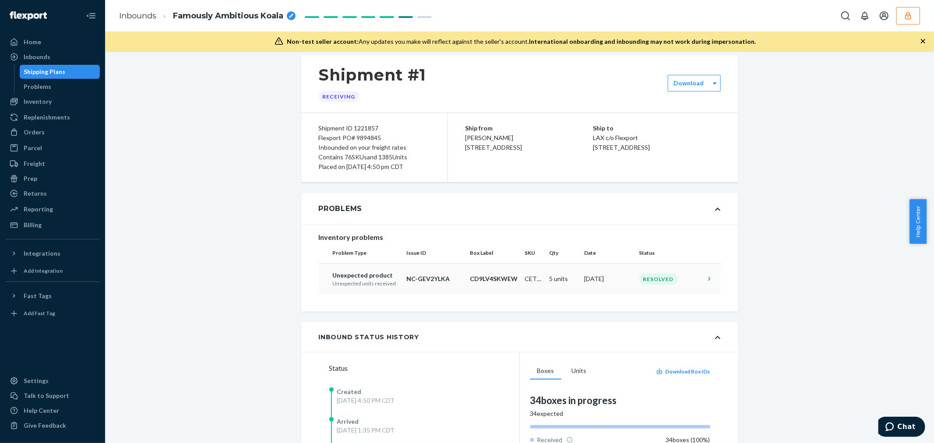
click at [536, 277] on td "CET_Oyster_XL" at bounding box center [534, 279] width 25 height 31
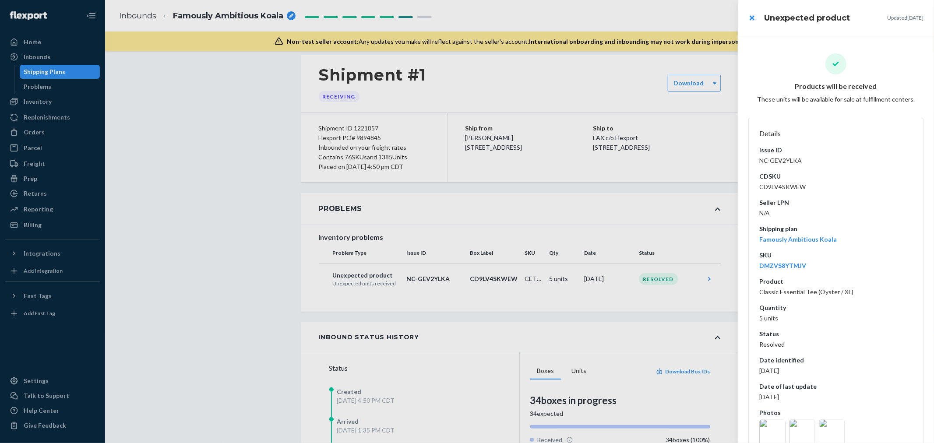
click at [594, 323] on div at bounding box center [467, 221] width 934 height 443
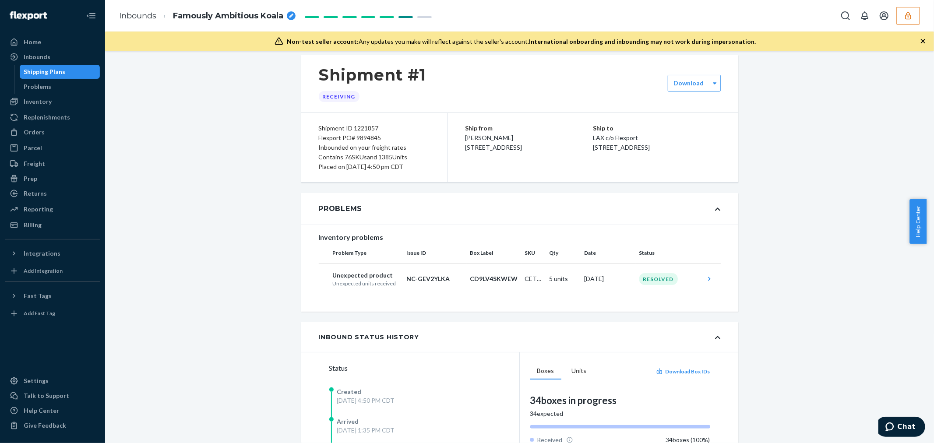
click at [693, 211] on div "Problems" at bounding box center [519, 209] width 437 height 32
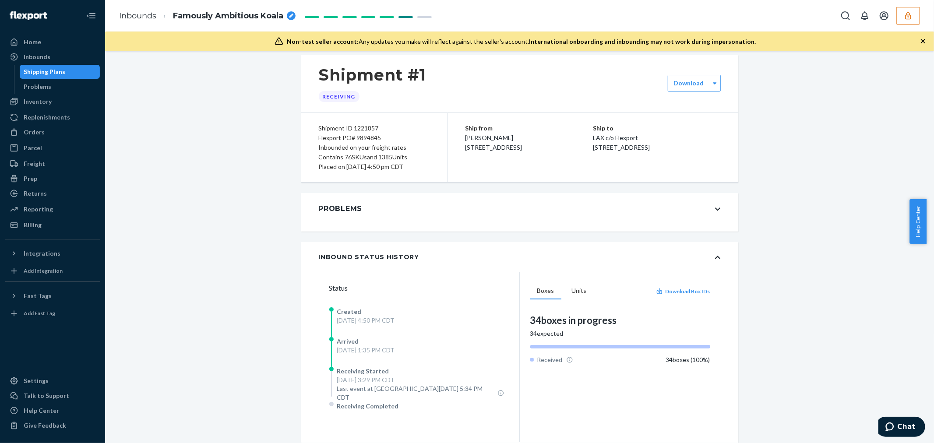
click at [692, 210] on div "Problems" at bounding box center [519, 209] width 437 height 32
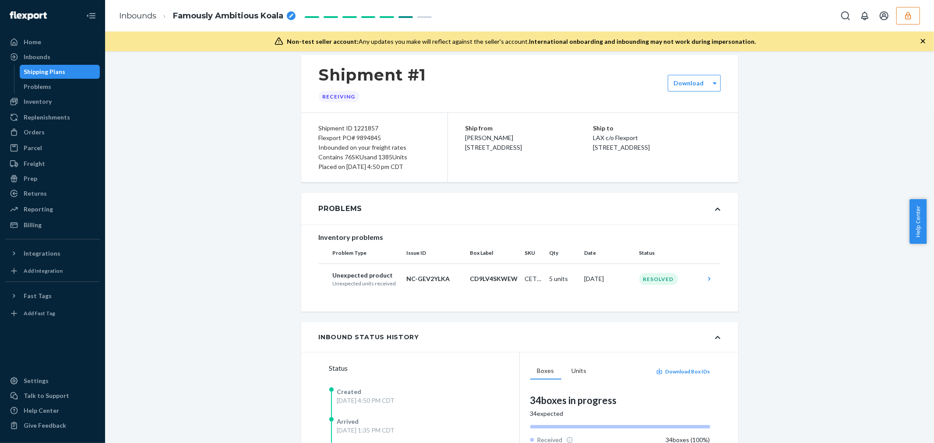
click at [364, 139] on div "Flexport PO# 9894845" at bounding box center [374, 138] width 111 height 10
copy div "9894845"
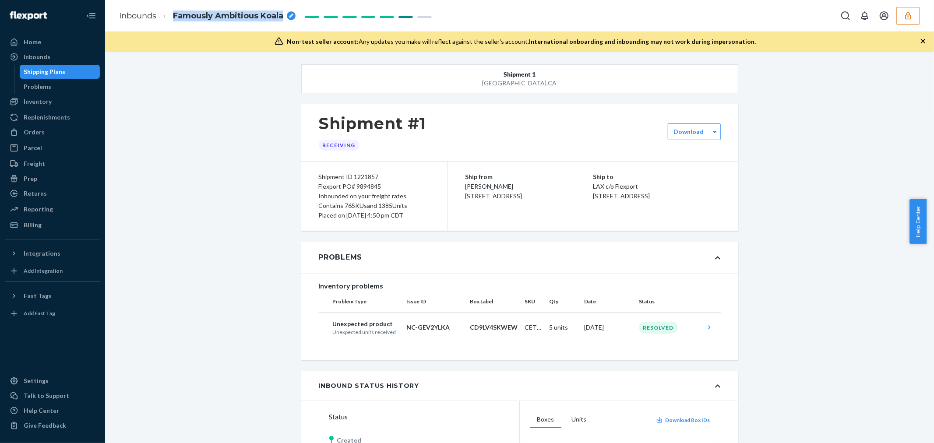
drag, startPoint x: 171, startPoint y: 16, endPoint x: 283, endPoint y: 14, distance: 112.6
click at [283, 14] on li "Famously Ambitious Koala" at bounding box center [225, 16] width 139 height 12
copy span "Famously Ambitious Koala"
click at [907, 4] on div "Inbounds Famously Ambitious Koala" at bounding box center [519, 16] width 829 height 32
click at [906, 10] on button "button" at bounding box center [909, 16] width 24 height 18
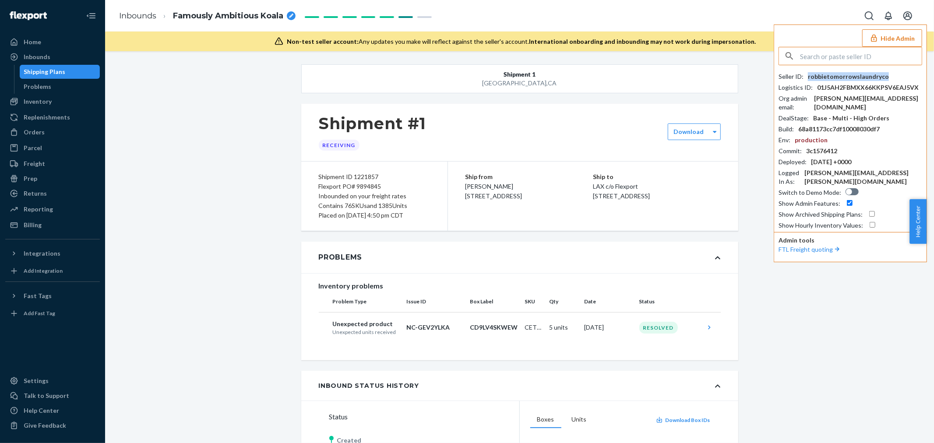
click at [859, 73] on div "robbietomorrowslaundryco" at bounding box center [848, 76] width 81 height 9
click at [858, 73] on div "robbietomorrowslaundryco" at bounding box center [848, 76] width 81 height 9
copy div "robbietomorrowslaundryco"
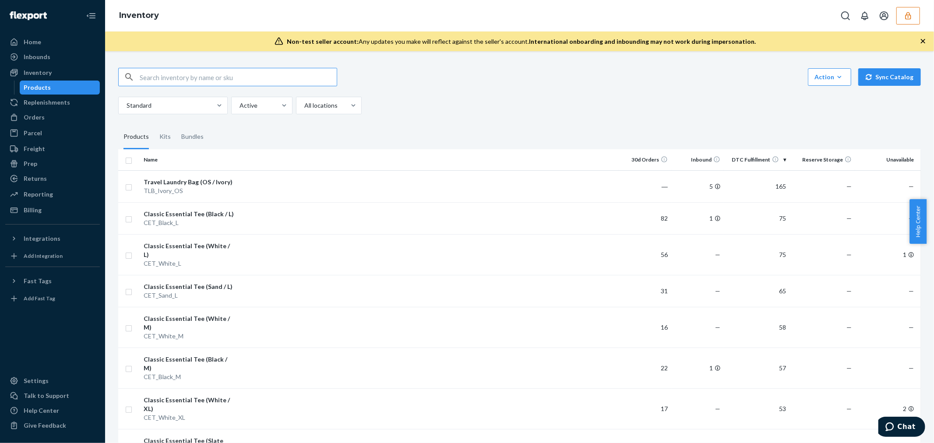
click at [162, 82] on input "text" at bounding box center [238, 77] width 197 height 18
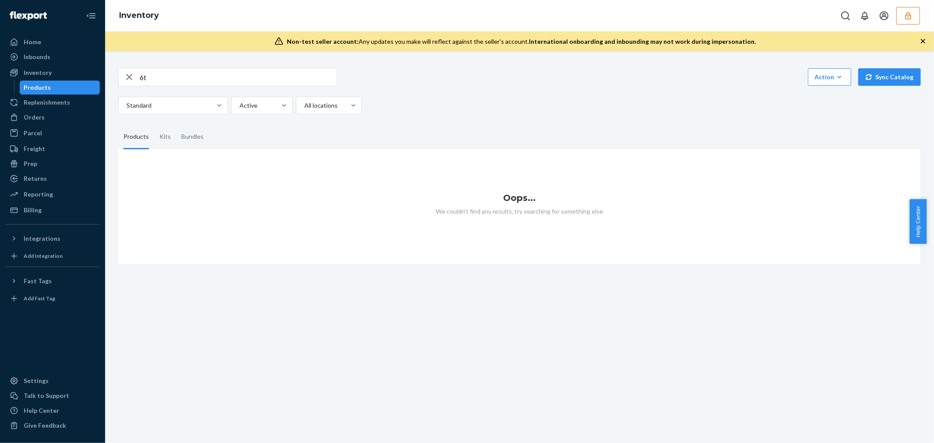
click at [141, 78] on input "6t" at bounding box center [238, 77] width 197 height 18
paste input "C22381"
click at [176, 73] on input "C22381" at bounding box center [238, 77] width 197 height 18
paste input "-C21383-C22331"
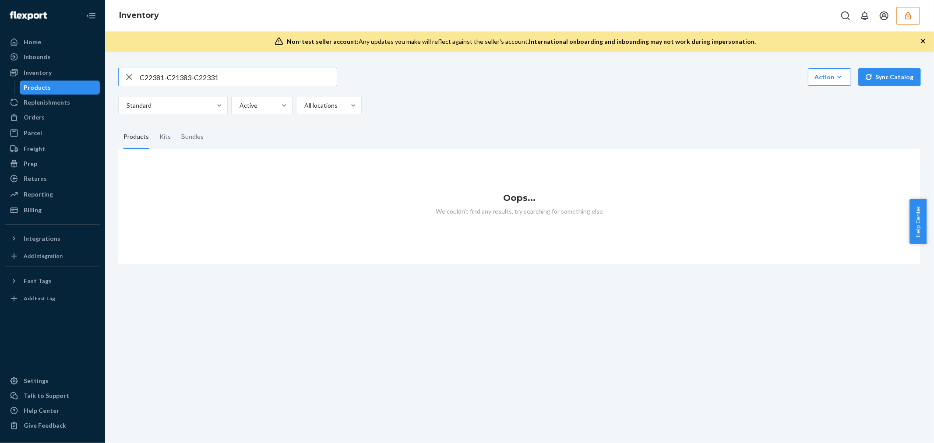
type input "C22381-C21383-C22331"
